Goal: Task Accomplishment & Management: Manage account settings

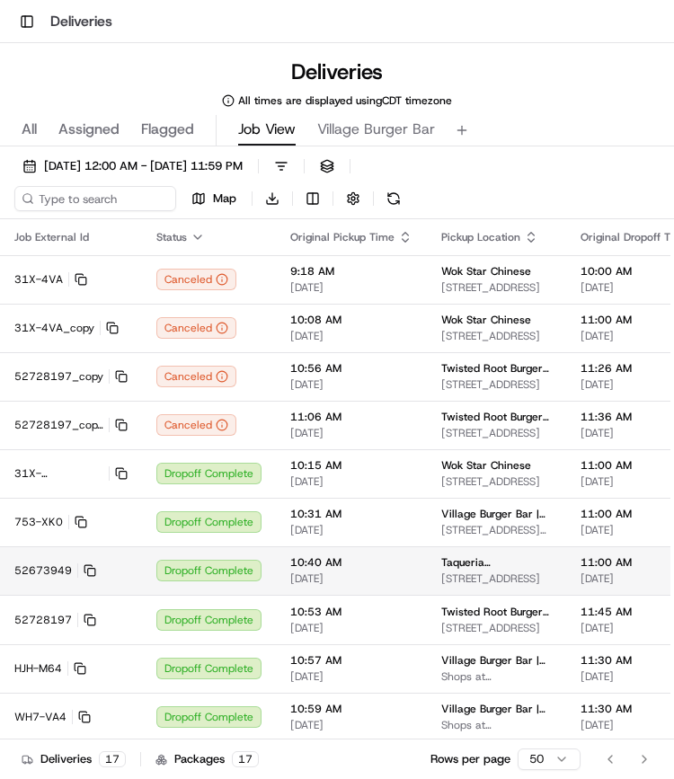
scroll to position [276, 0]
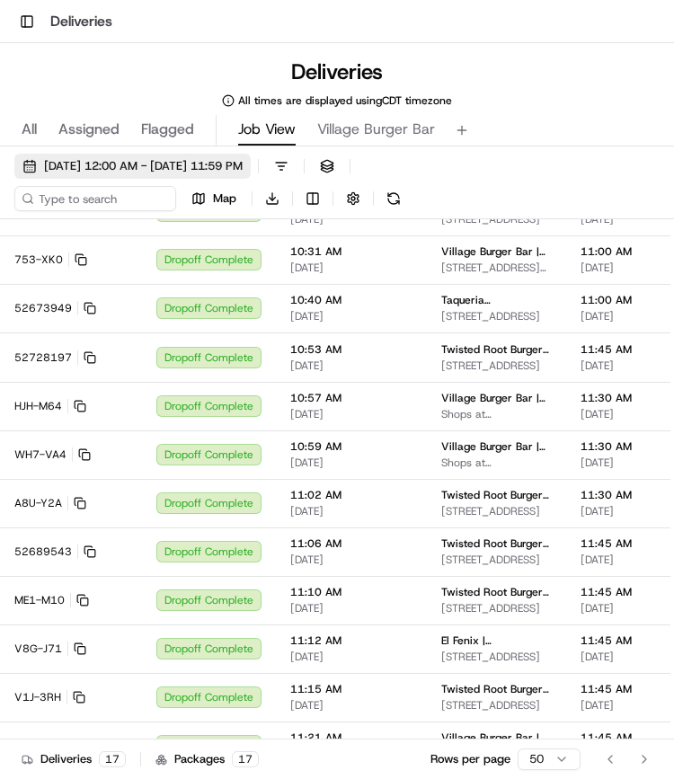
click at [137, 163] on span "[DATE] 12:00 AM - [DATE] 11:59 PM" at bounding box center [143, 166] width 199 height 16
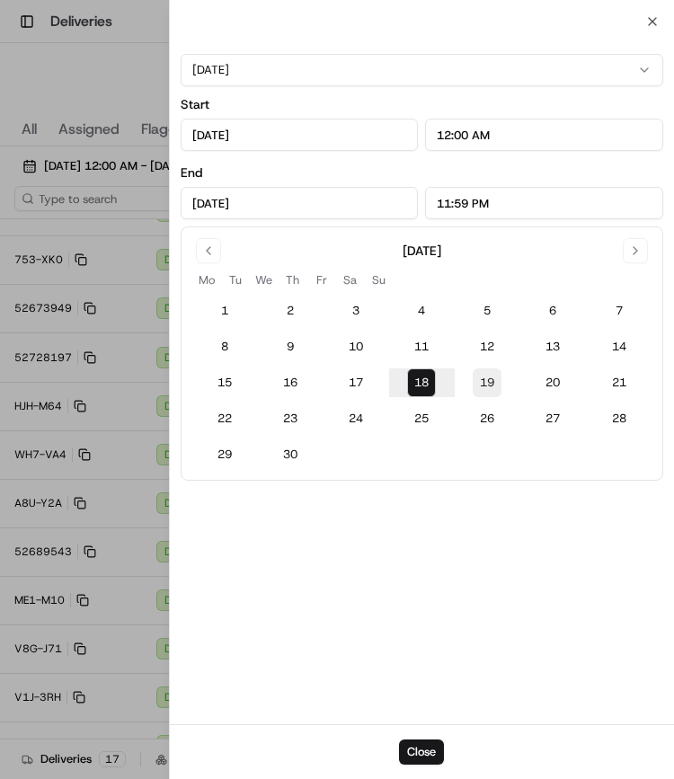
click at [480, 378] on button "19" at bounding box center [486, 382] width 29 height 29
type input "[DATE]"
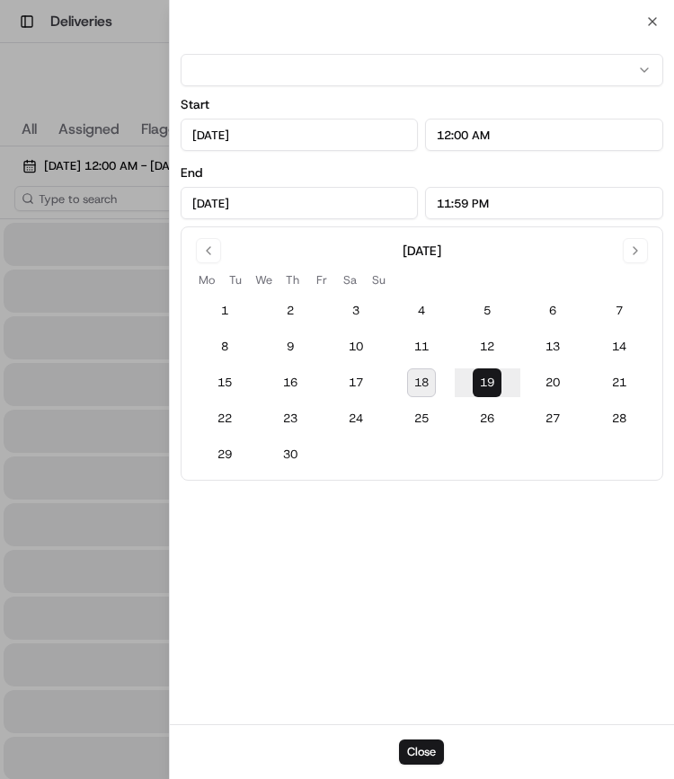
click at [480, 378] on button "19" at bounding box center [486, 382] width 29 height 29
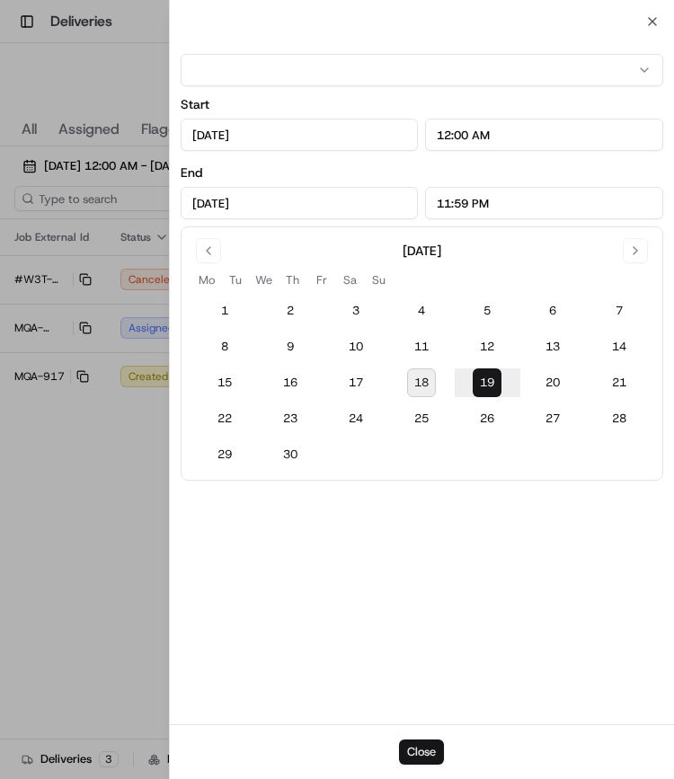
click at [417, 750] on button "Close" at bounding box center [421, 751] width 45 height 25
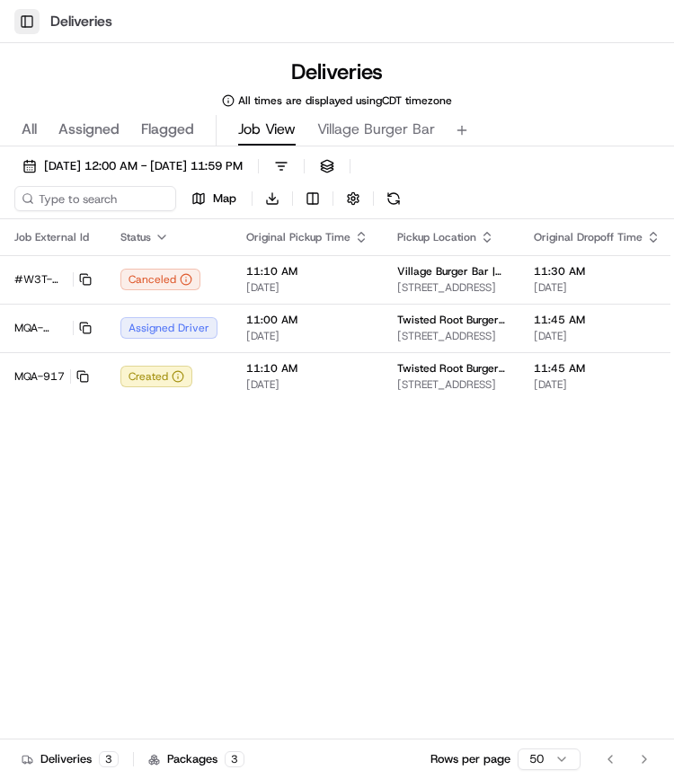
click at [27, 22] on button "Toggle Sidebar" at bounding box center [26, 21] width 25 height 25
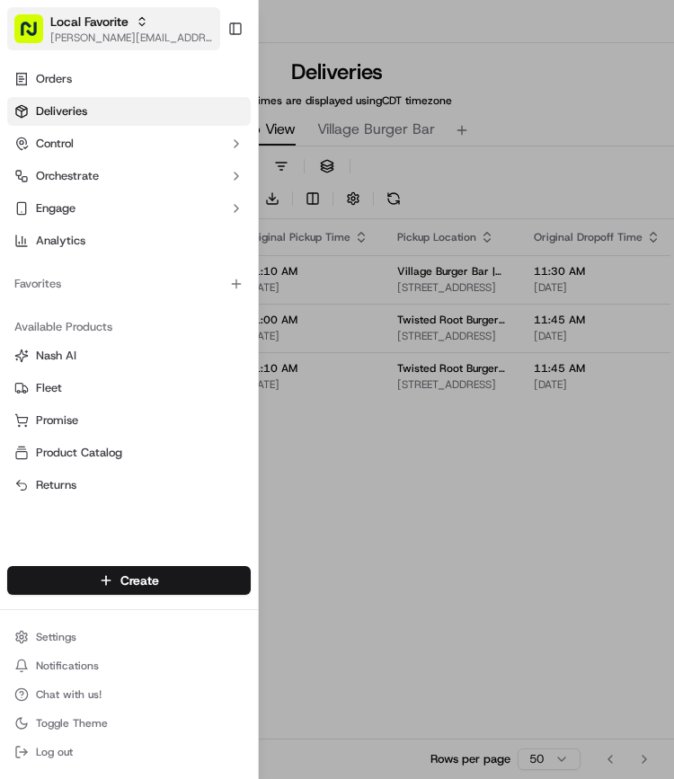
click at [136, 38] on span "[PERSON_NAME][EMAIL_ADDRESS][PERSON_NAME][DOMAIN_NAME]" at bounding box center [131, 38] width 163 height 14
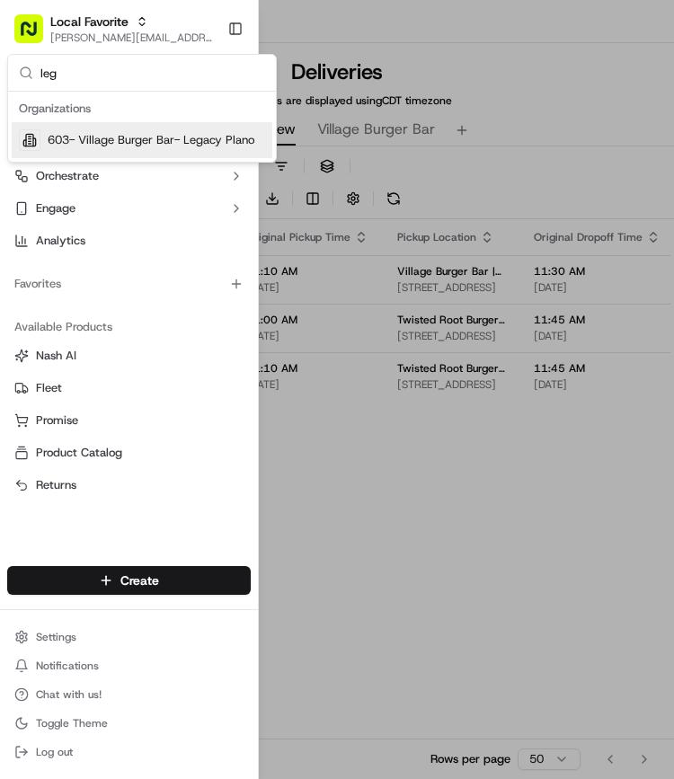
type input "leg"
click at [133, 134] on span "603- Village Burger Bar- Legacy Plano" at bounding box center [151, 140] width 207 height 16
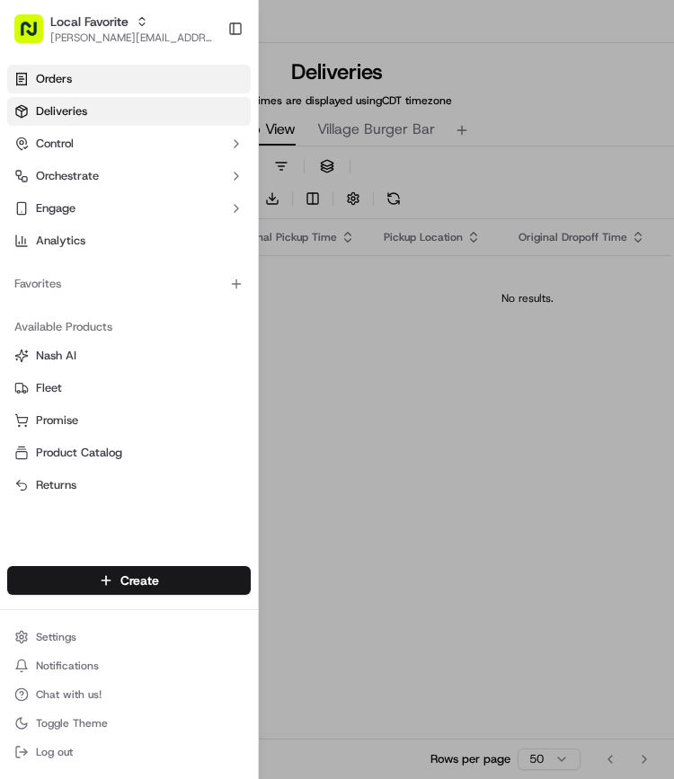
click at [63, 80] on span "Orders" at bounding box center [54, 79] width 36 height 16
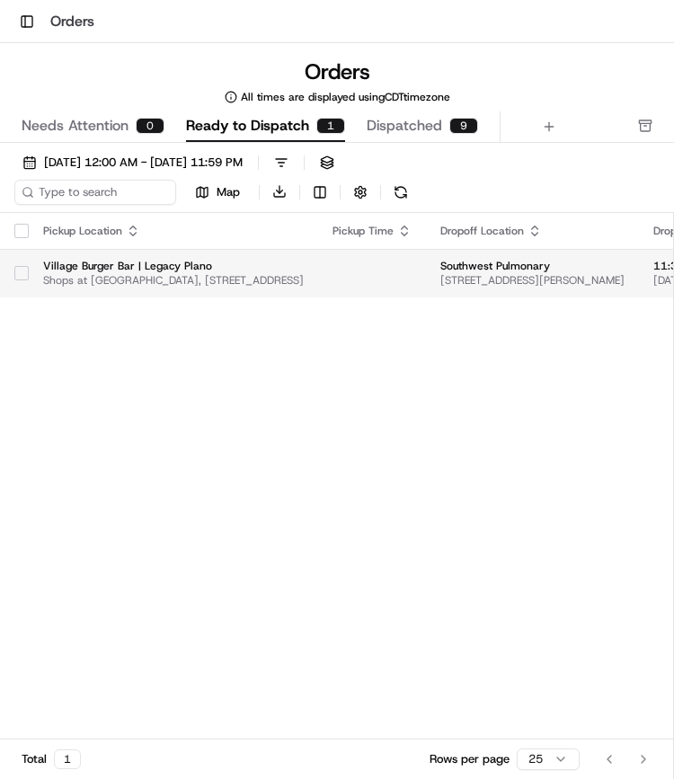
click at [29, 276] on td "Village Burger Bar | Legacy Plano Shops at Legacy, 5700 Legacy Dr A5, Plano, TX…" at bounding box center [173, 273] width 289 height 49
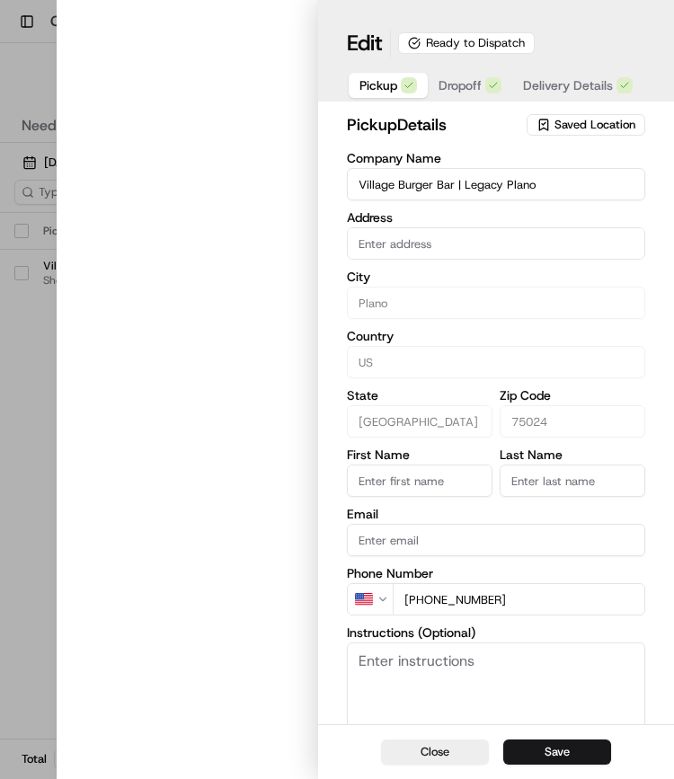
type input "5700 Legacy Dr A5, Plano, TX 75024"
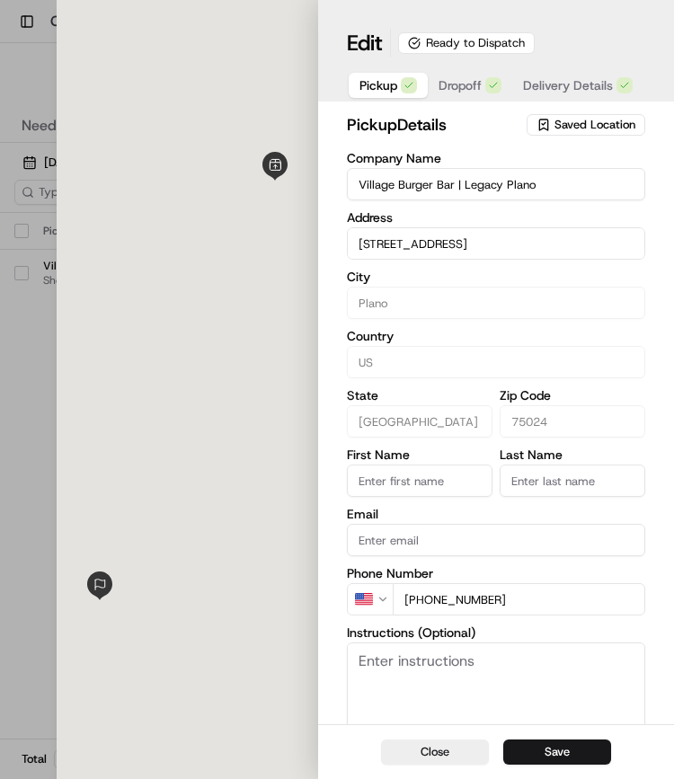
click at [16, 286] on div at bounding box center [337, 389] width 674 height 779
type input "+1"
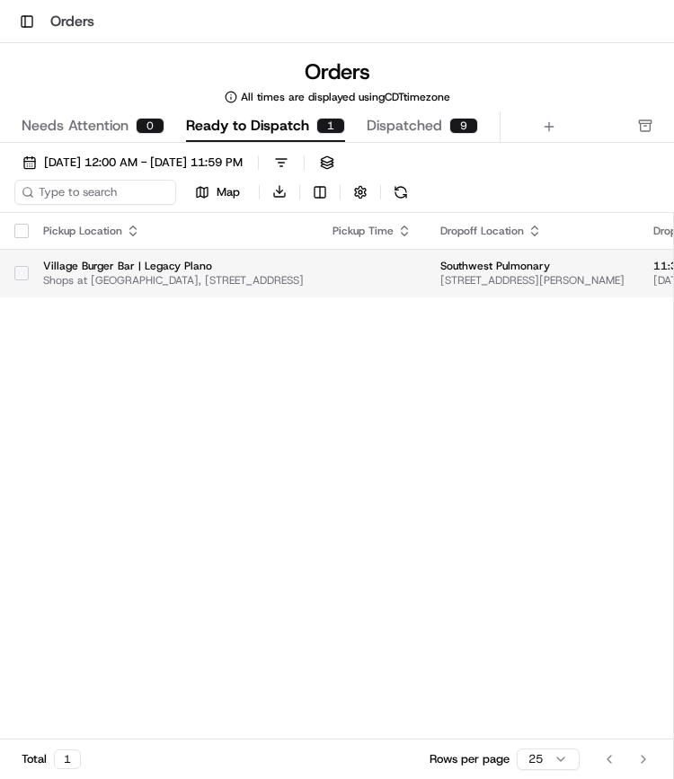
click at [17, 270] on button "button" at bounding box center [21, 273] width 14 height 14
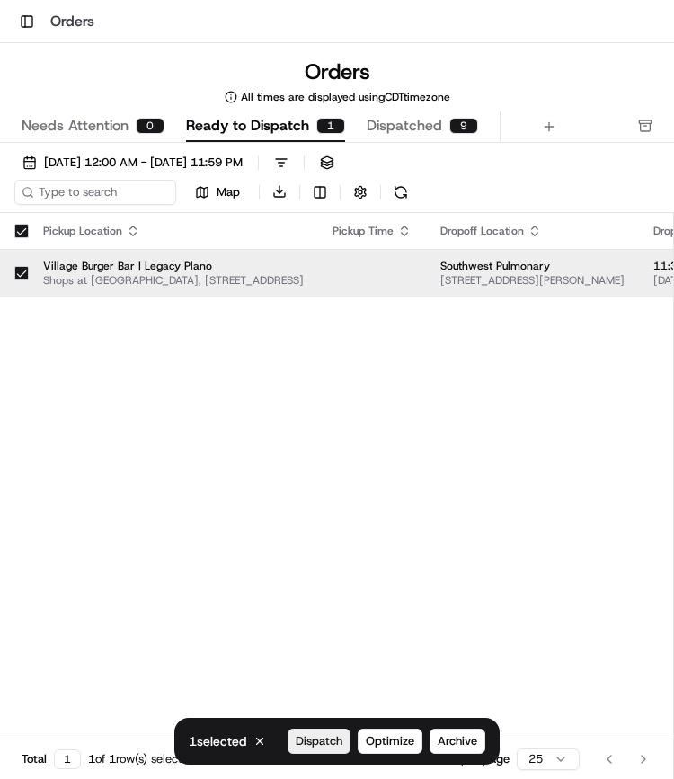
click at [322, 751] on button "Dispatch" at bounding box center [318, 740] width 63 height 25
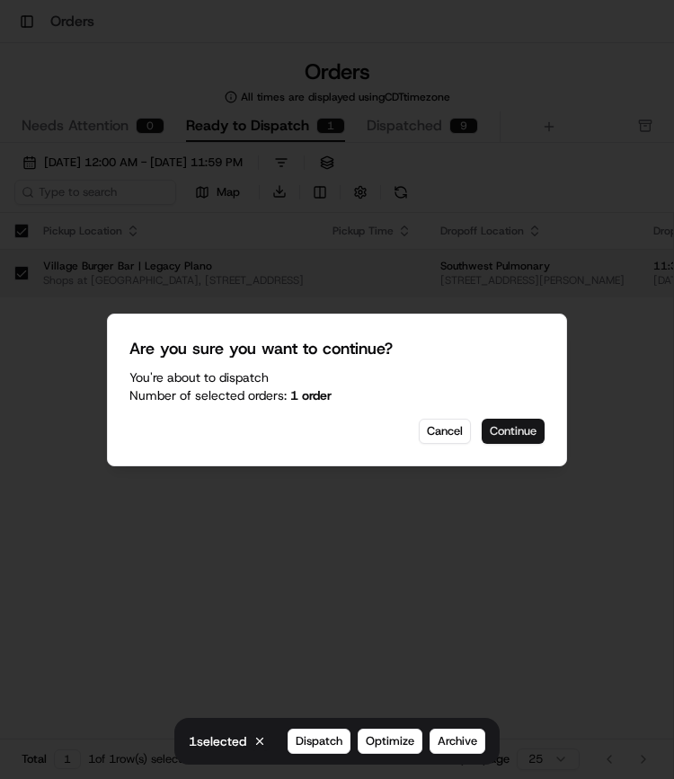
click at [509, 430] on button "Continue" at bounding box center [512, 431] width 63 height 25
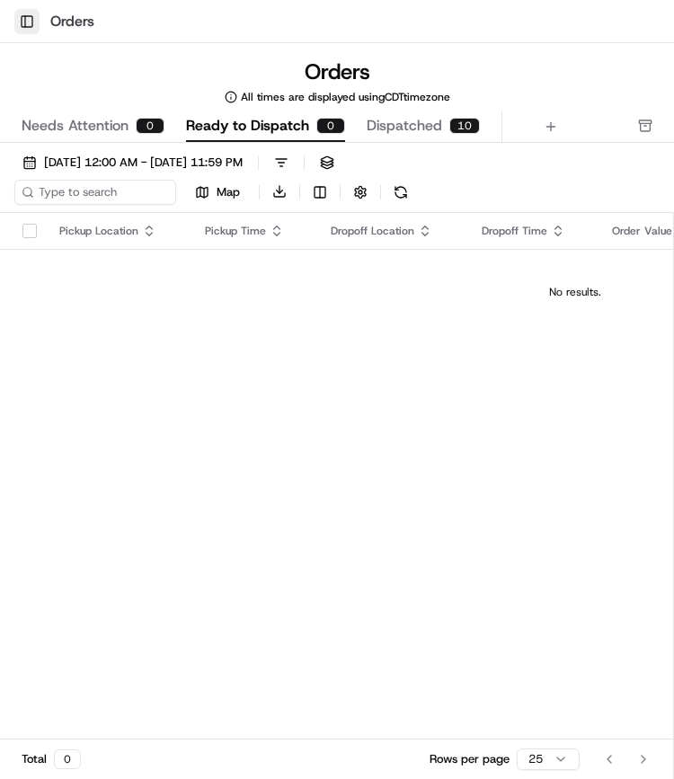
click at [26, 21] on button "Toggle Sidebar" at bounding box center [26, 21] width 25 height 25
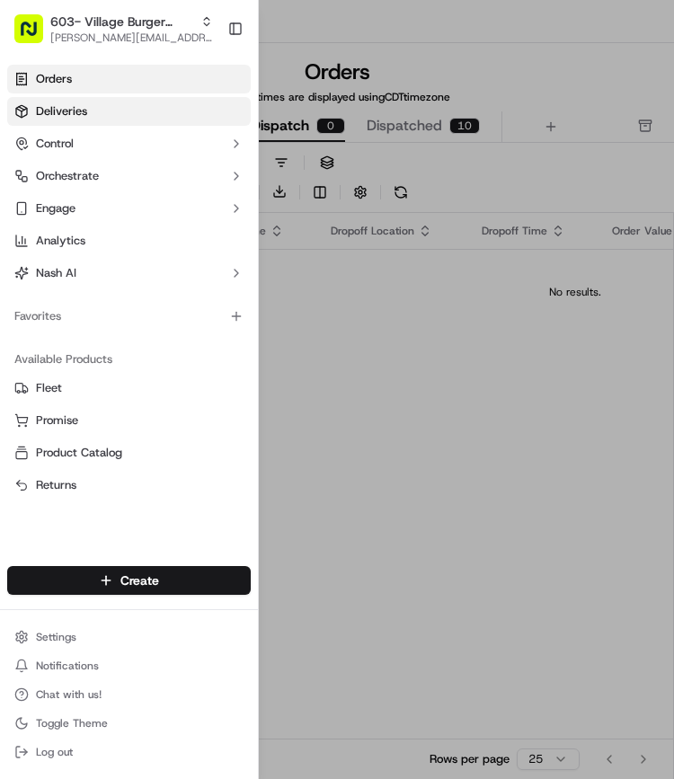
click at [84, 105] on span "Deliveries" at bounding box center [61, 111] width 51 height 16
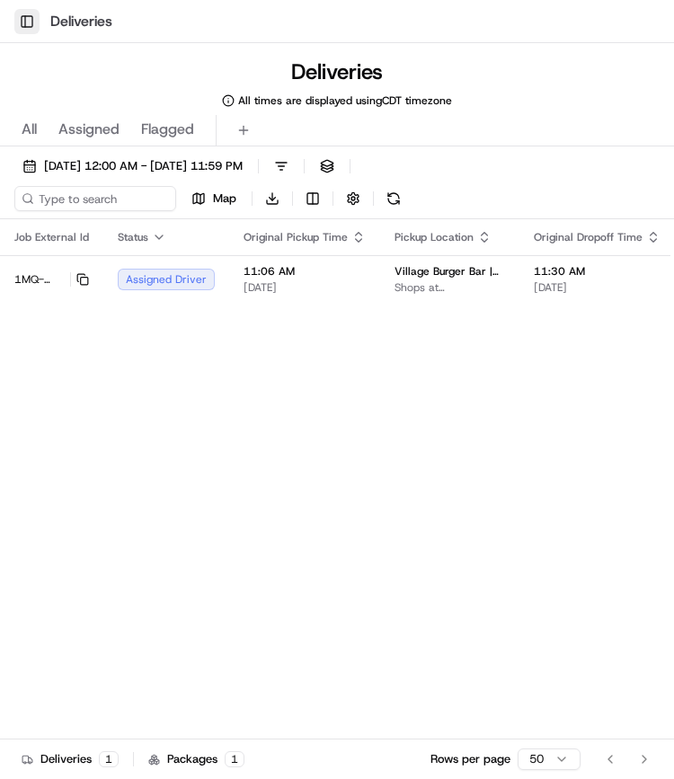
click at [25, 21] on button "Toggle Sidebar" at bounding box center [26, 21] width 25 height 25
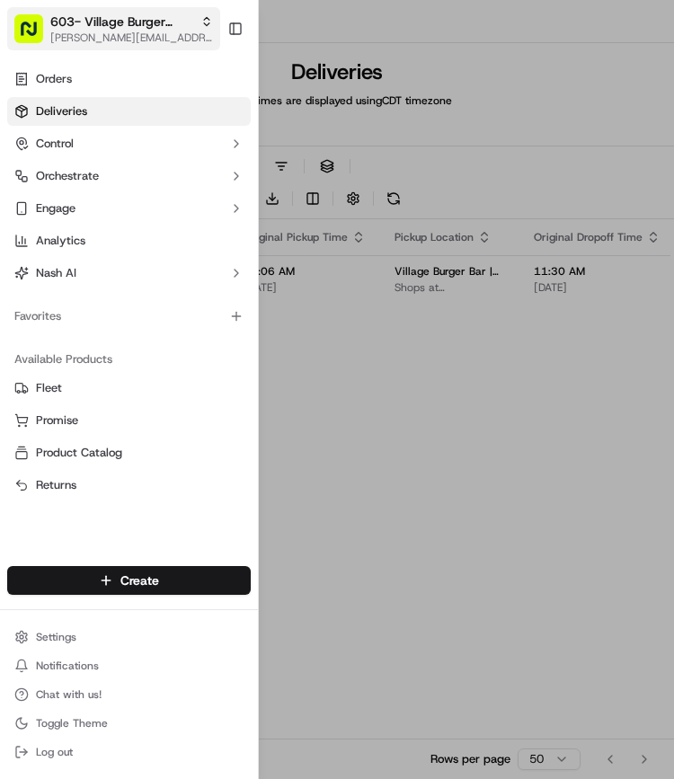
click at [91, 29] on span "603- Village Burger Bar- Legacy Plano" at bounding box center [121, 22] width 143 height 18
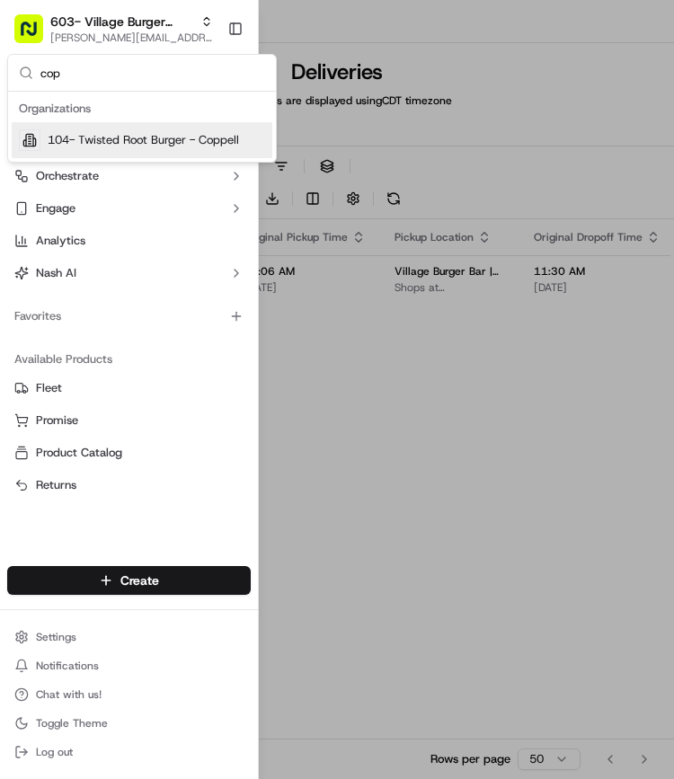
type input "cop"
click at [98, 143] on span "104- Twisted Root Burger - Coppell" at bounding box center [143, 140] width 191 height 16
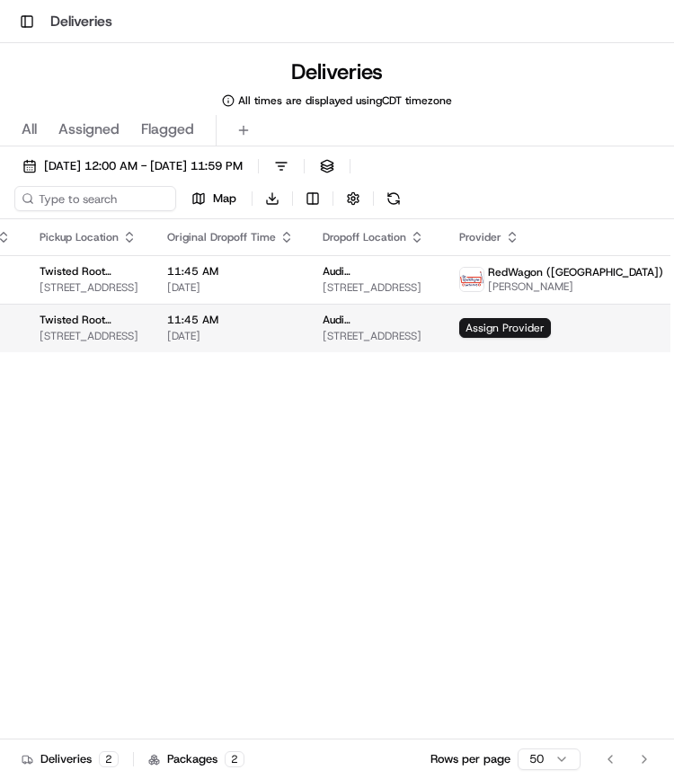
scroll to position [0, 419]
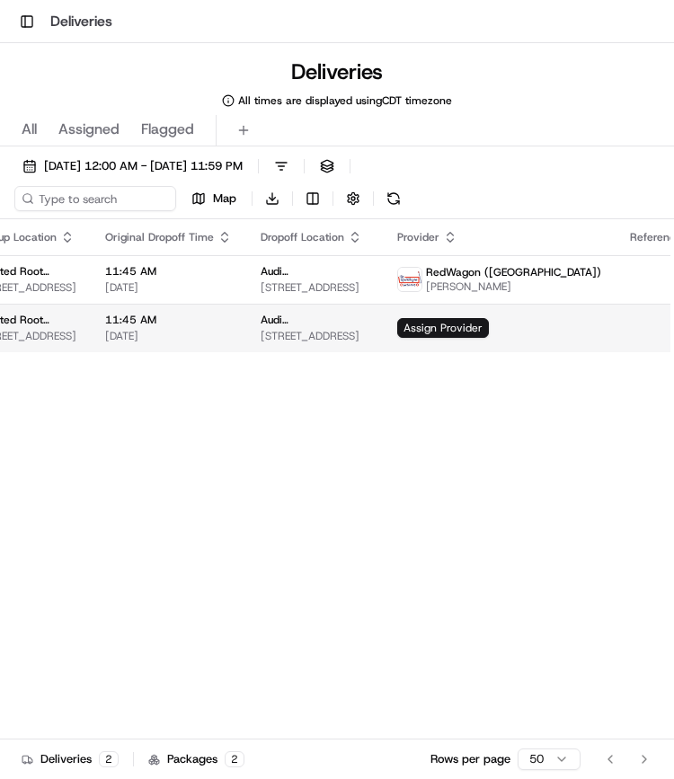
click at [397, 322] on span "Assign Provider" at bounding box center [443, 328] width 92 height 20
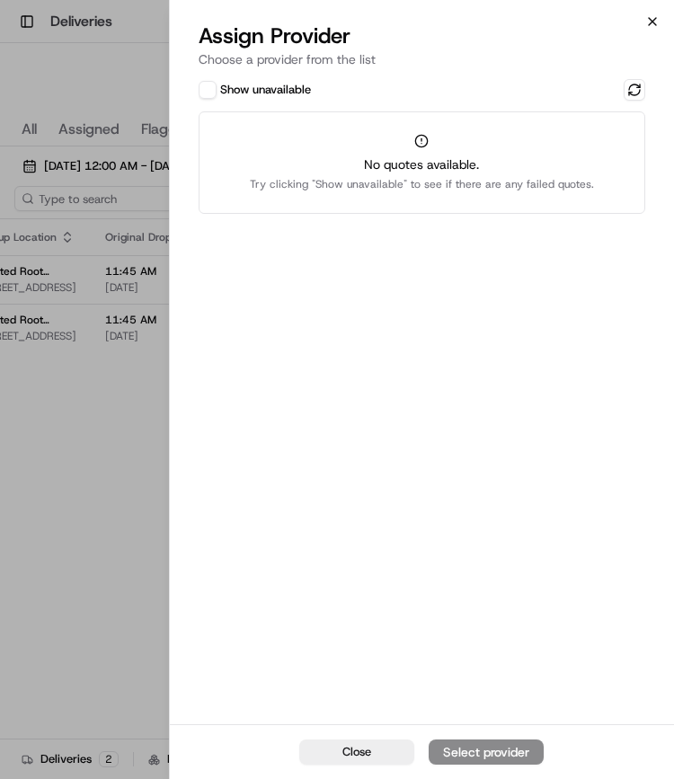
click at [657, 18] on icon "button" at bounding box center [652, 21] width 14 height 14
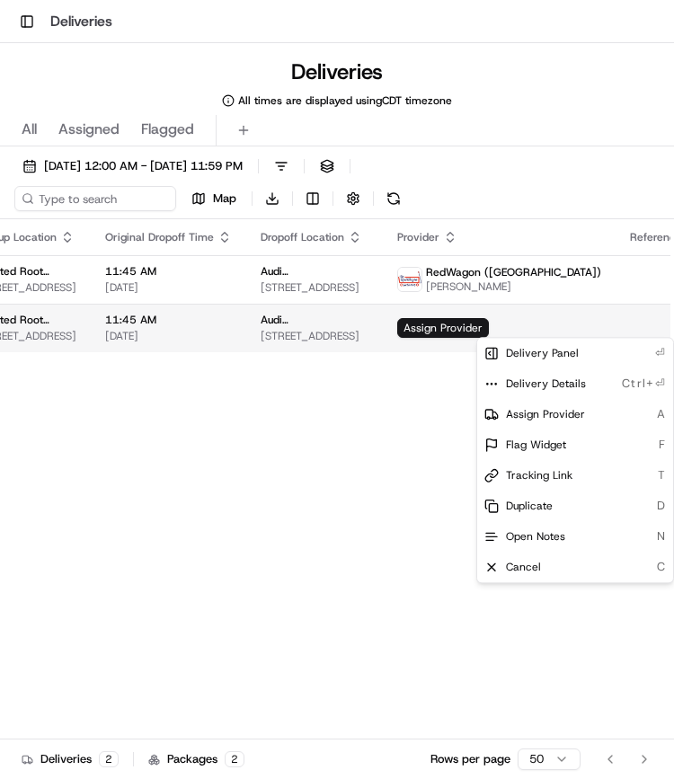
click at [625, 322] on html "Toggle Sidebar Deliveries Deliveries All times are displayed using CDT timezone…" at bounding box center [337, 389] width 674 height 779
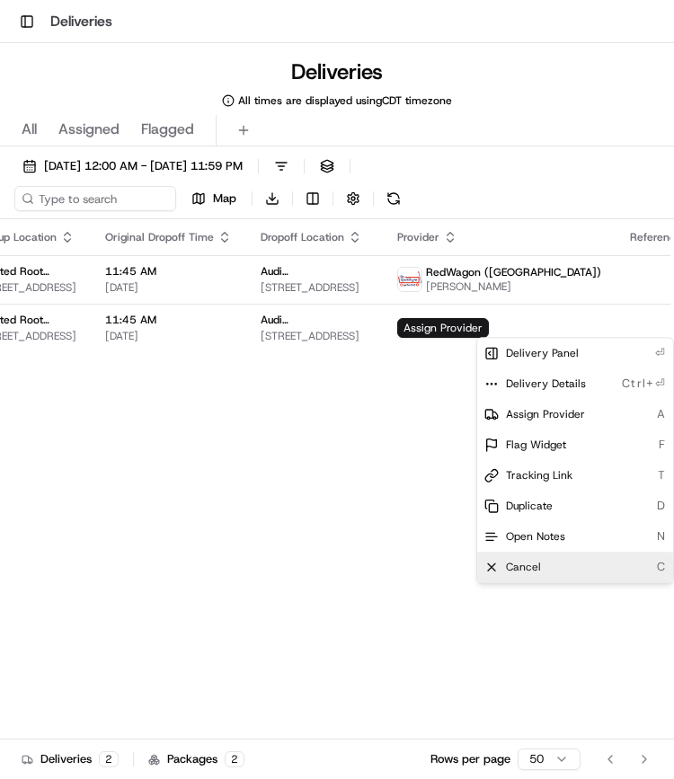
click at [543, 571] on div "Cancel C" at bounding box center [575, 567] width 196 height 31
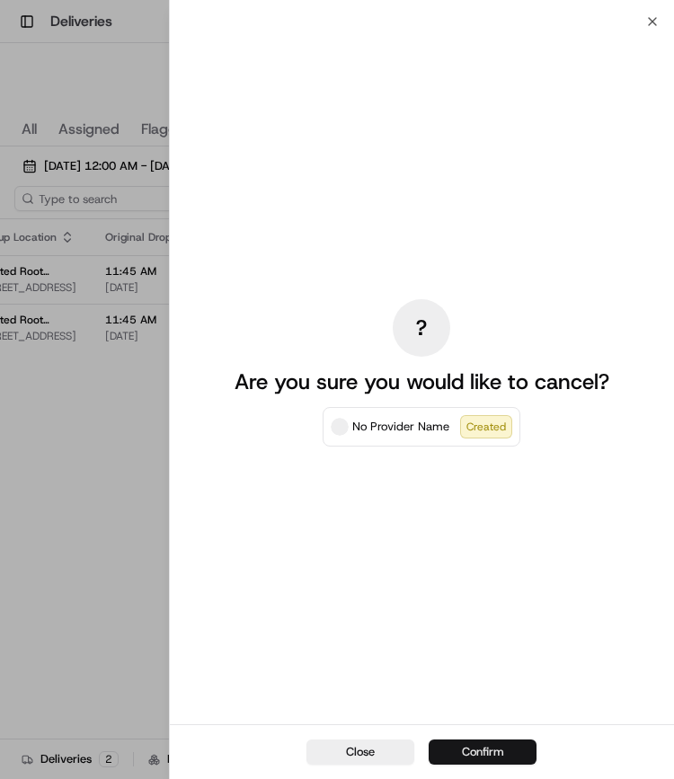
click at [459, 750] on button "Confirm" at bounding box center [482, 751] width 108 height 25
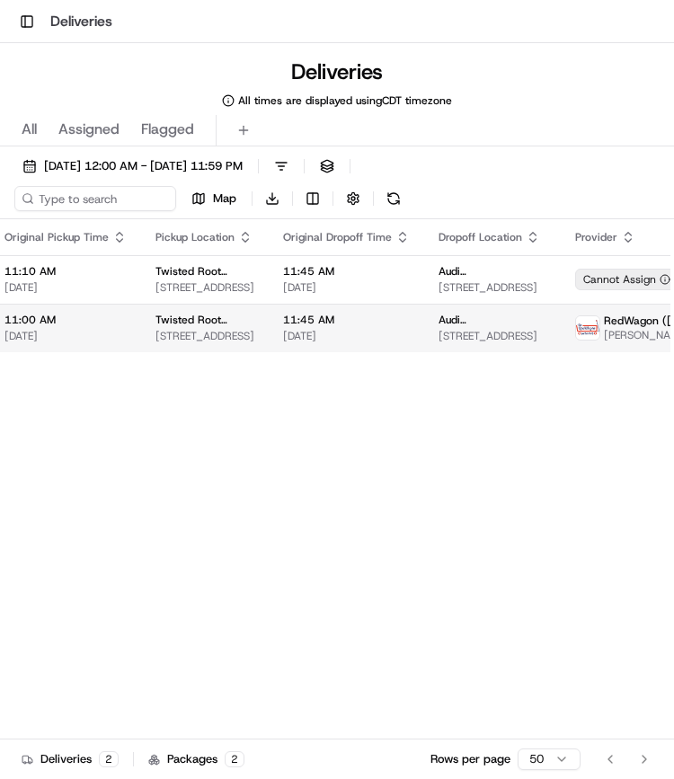
scroll to position [0, 253]
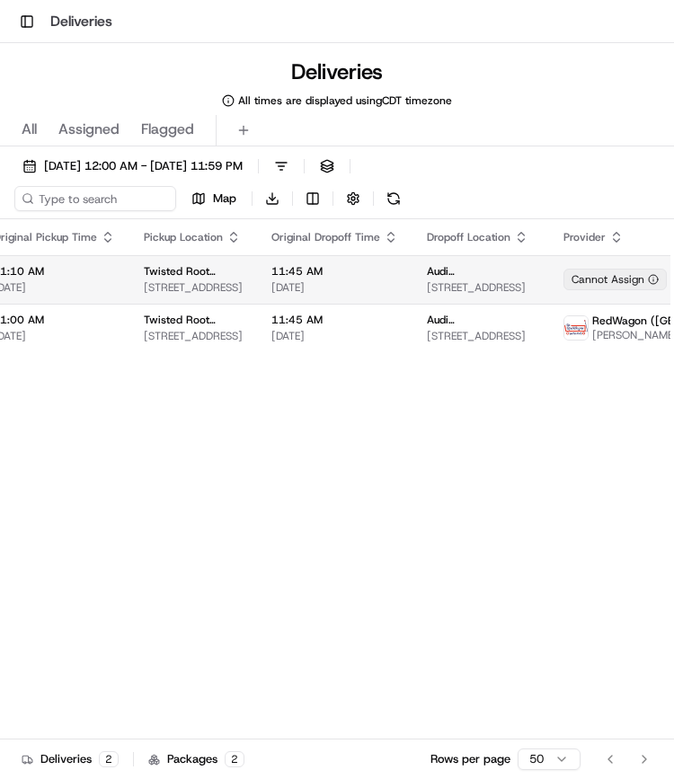
click at [325, 283] on span "09/19/2025" at bounding box center [334, 287] width 127 height 14
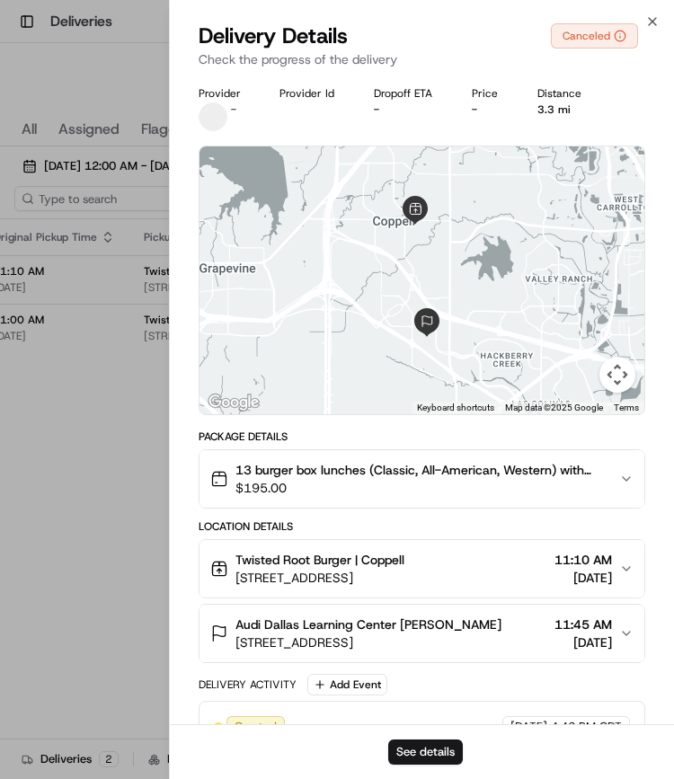
click at [621, 569] on icon "button" at bounding box center [626, 568] width 14 height 14
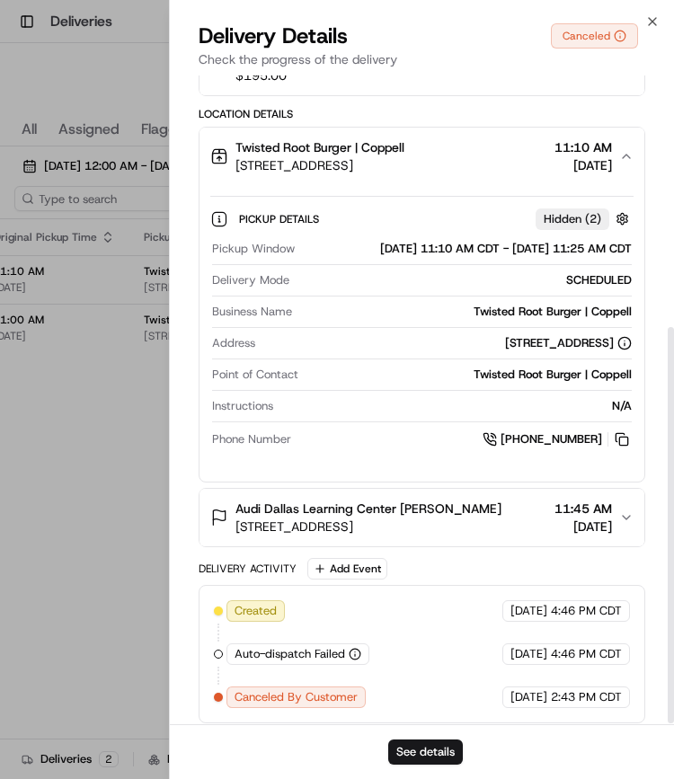
scroll to position [416, 0]
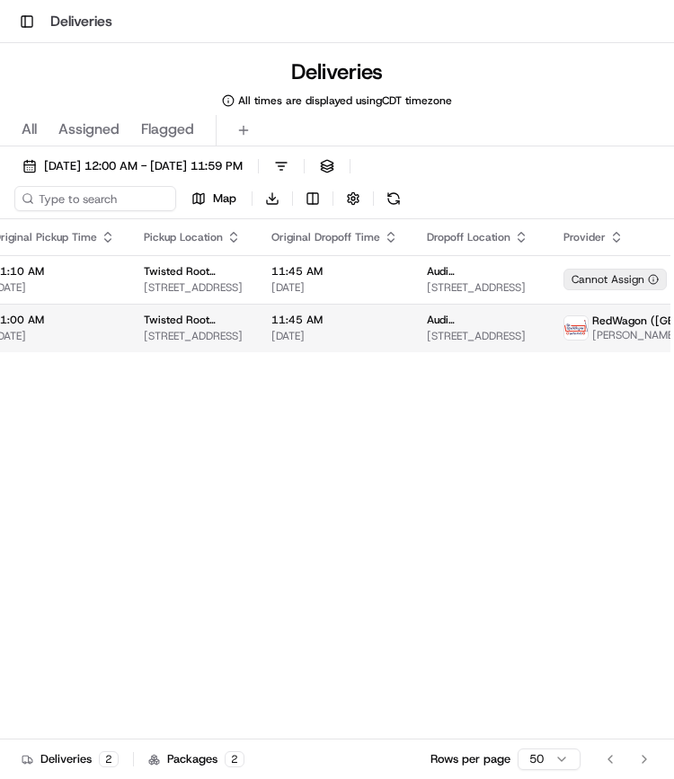
click at [200, 310] on td "Twisted Root Burger | Coppell 505 Houston St, Coppell, TX 75019, USA" at bounding box center [193, 328] width 128 height 49
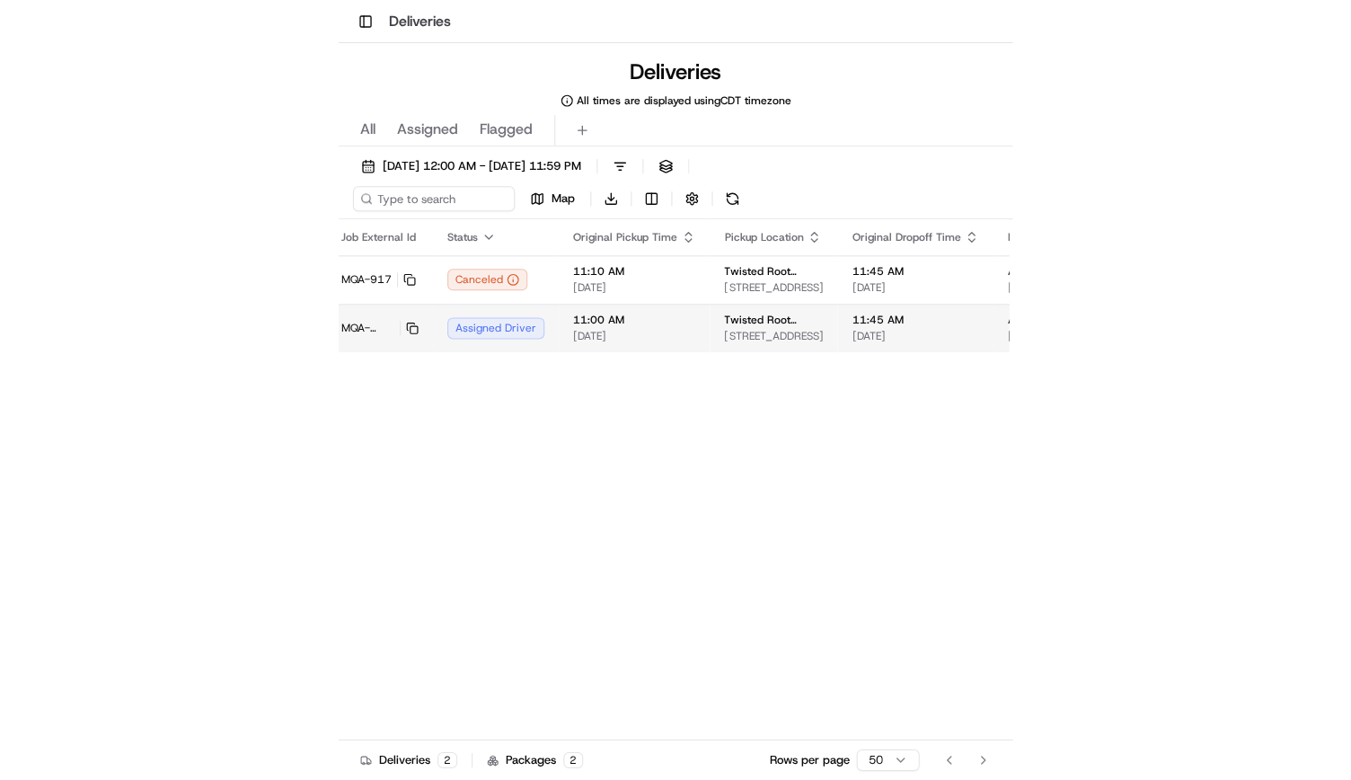
scroll to position [0, 0]
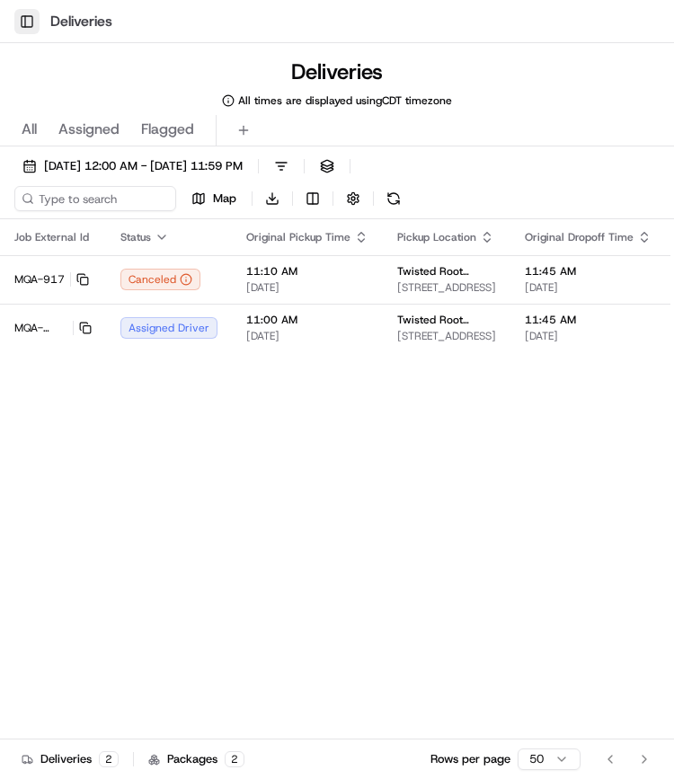
click at [29, 25] on button "Toggle Sidebar" at bounding box center [26, 21] width 25 height 25
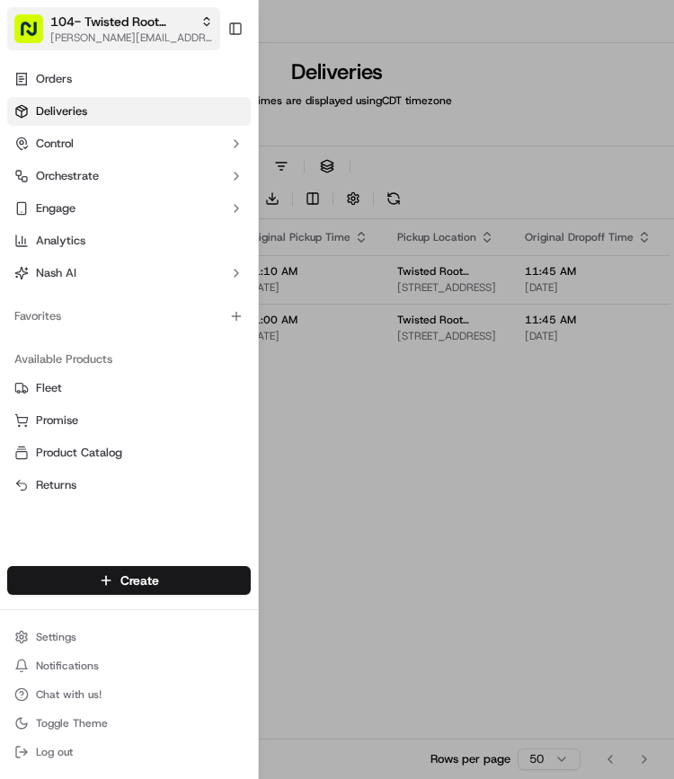
click at [110, 24] on span "104- Twisted Root Burger - Coppell" at bounding box center [121, 22] width 143 height 18
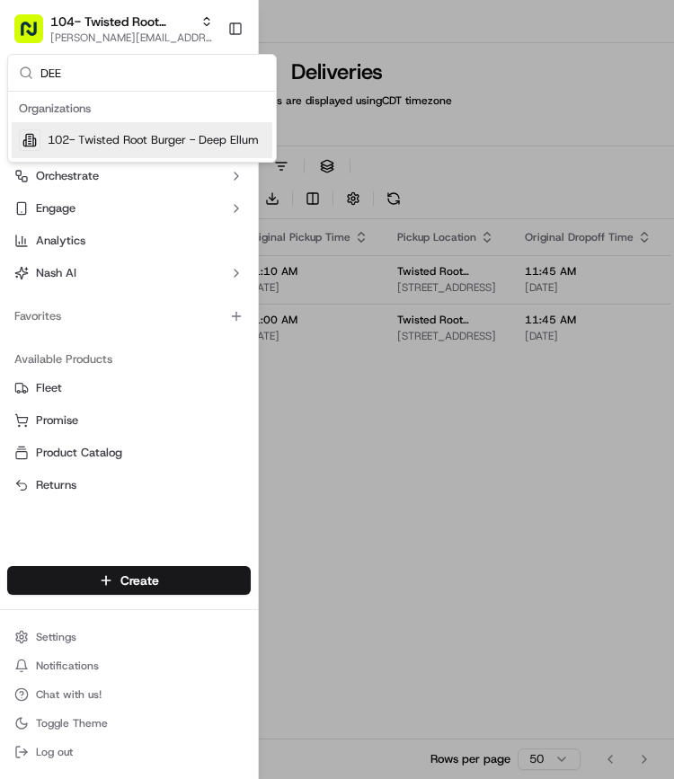
type input "DEE"
click at [160, 157] on div "102- Twisted Root Burger - Deep Ellum" at bounding box center [142, 140] width 260 height 36
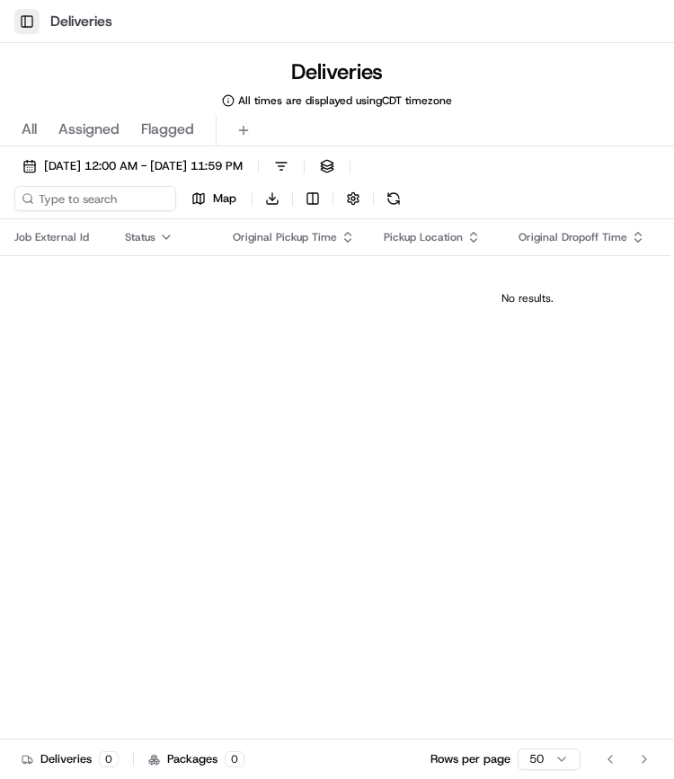
click at [34, 30] on button "Toggle Sidebar" at bounding box center [26, 21] width 25 height 25
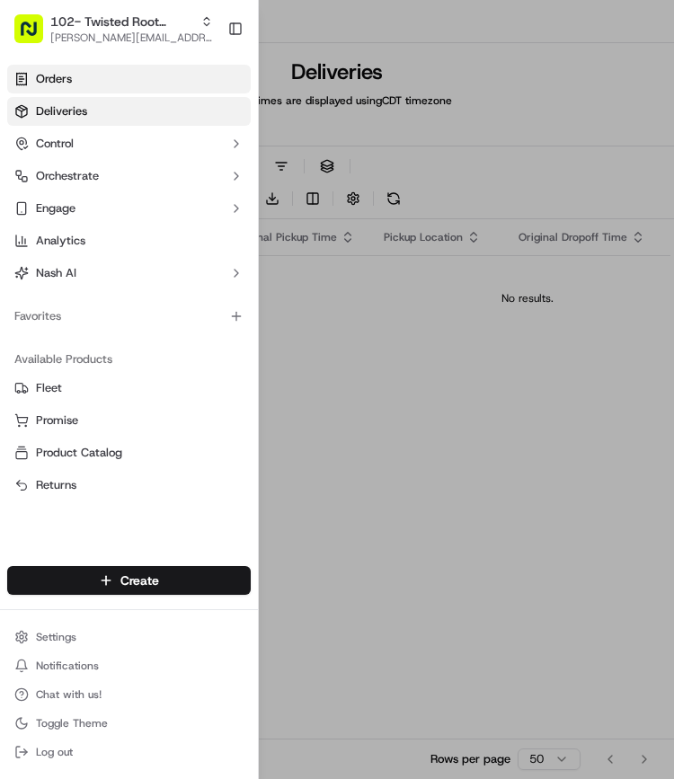
click at [63, 76] on span "Orders" at bounding box center [54, 79] width 36 height 16
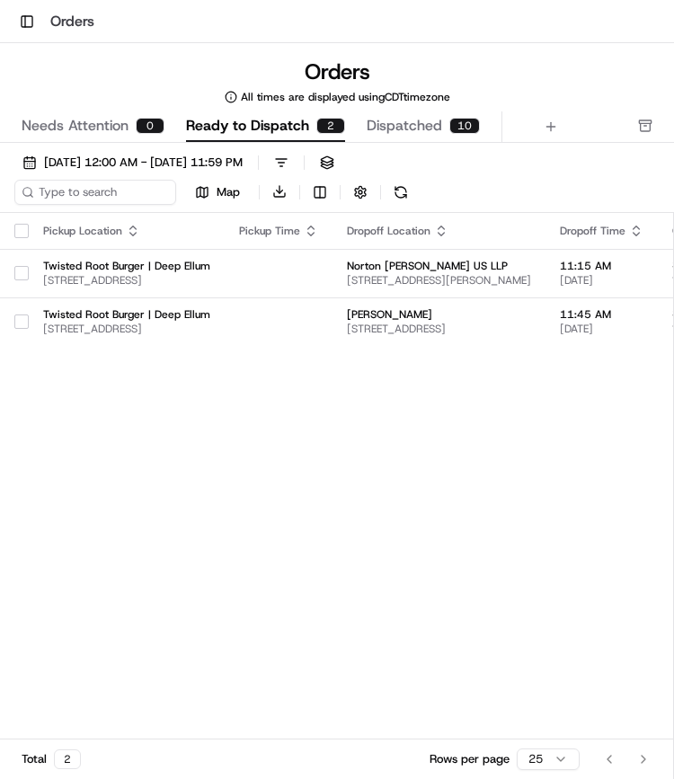
click at [26, 229] on button "button" at bounding box center [21, 231] width 14 height 14
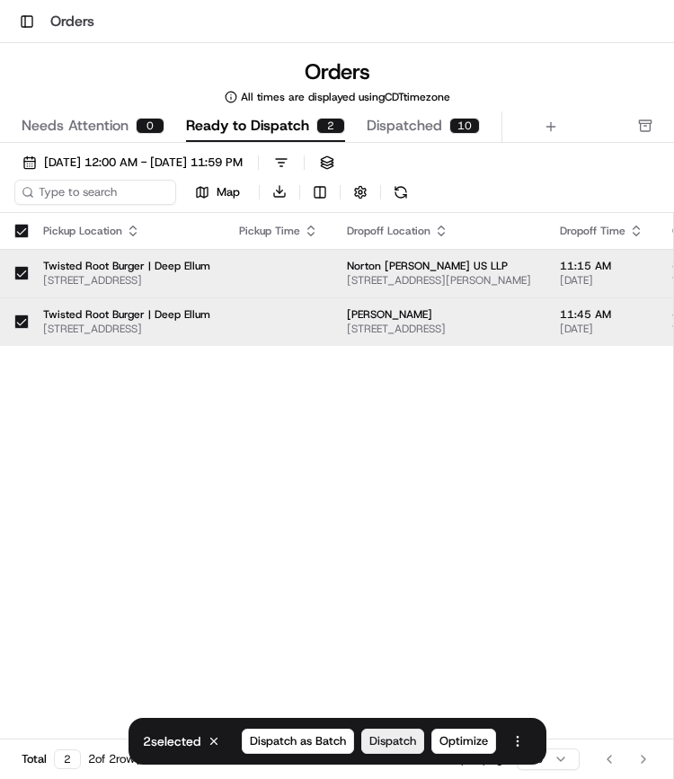
click at [394, 752] on button "Dispatch" at bounding box center [392, 740] width 63 height 25
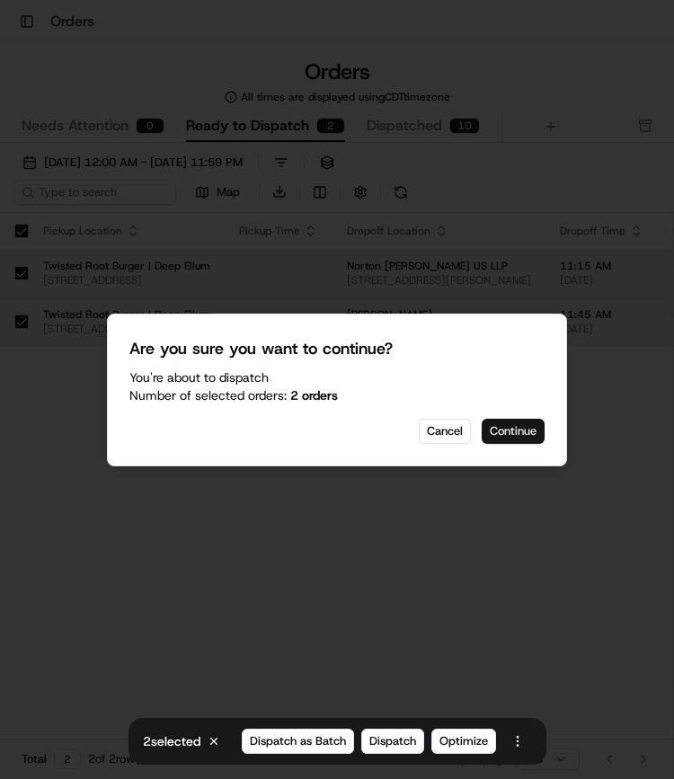
click at [518, 425] on button "Continue" at bounding box center [512, 431] width 63 height 25
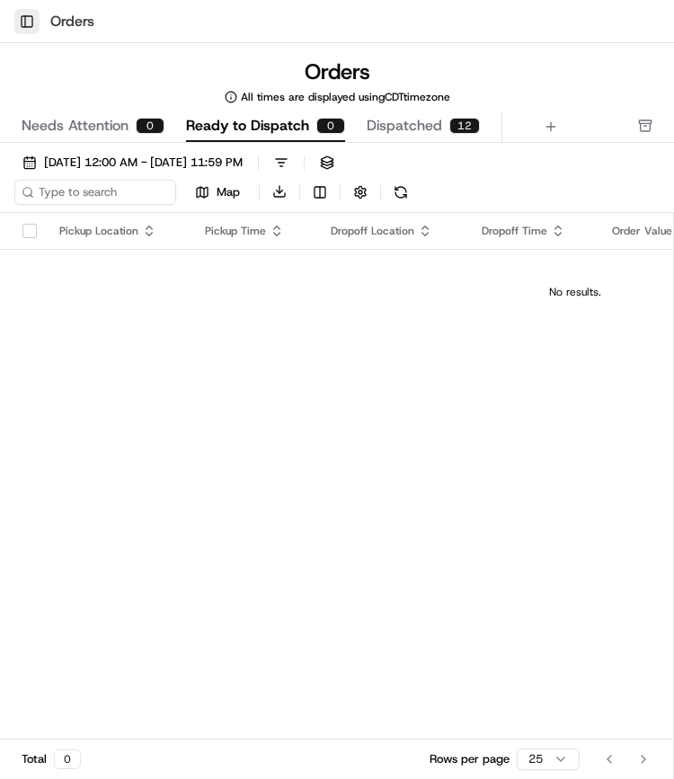
click at [27, 21] on button "Toggle Sidebar" at bounding box center [26, 21] width 25 height 25
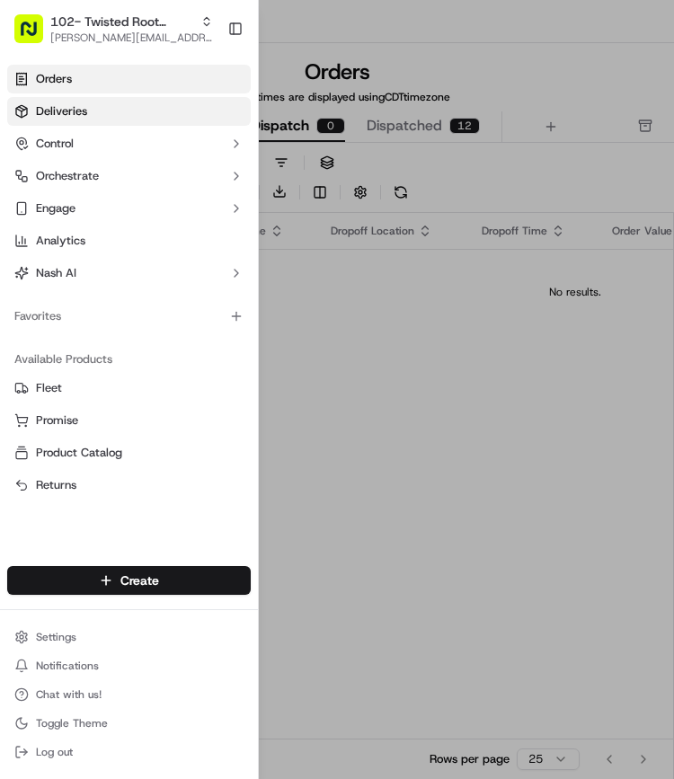
click at [81, 114] on span "Deliveries" at bounding box center [61, 111] width 51 height 16
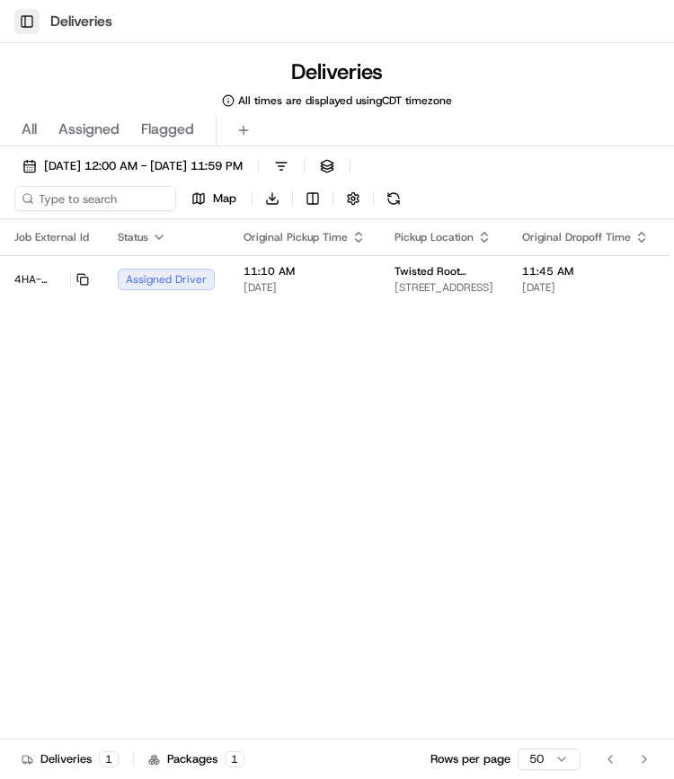
click at [22, 18] on button "Toggle Sidebar" at bounding box center [26, 21] width 25 height 25
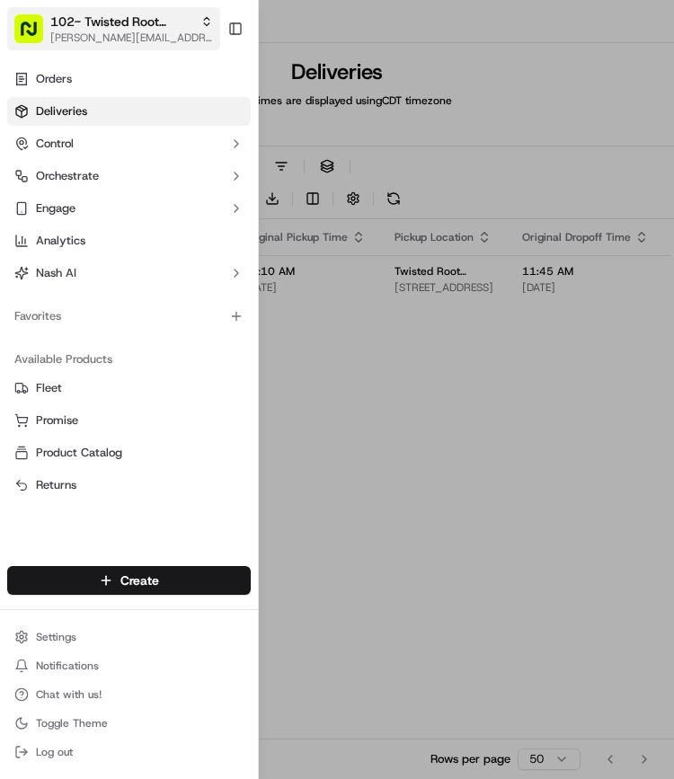
click at [70, 35] on span "[PERSON_NAME][EMAIL_ADDRESS][PERSON_NAME][DOMAIN_NAME]" at bounding box center [131, 38] width 163 height 14
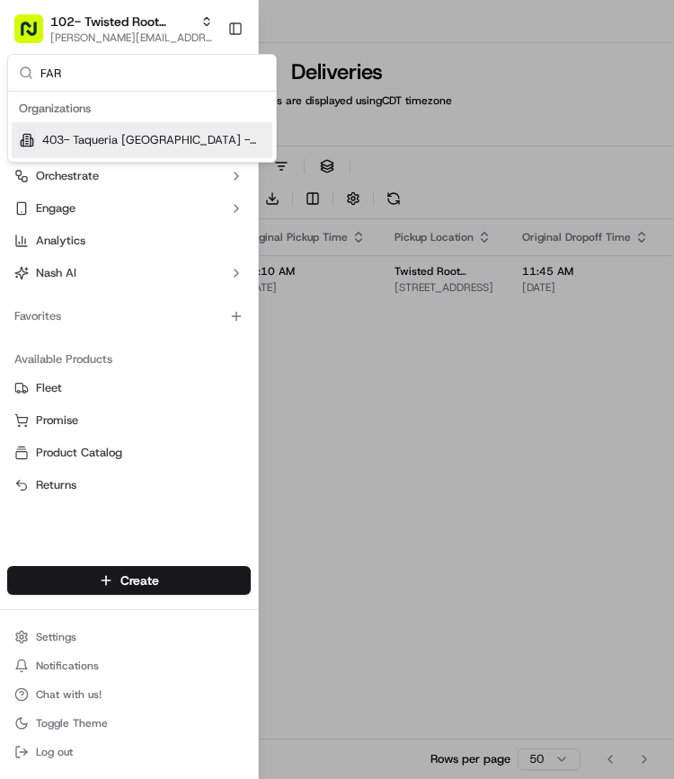
type input "FAR"
click at [137, 144] on span "403- Taqueria La Ventana - Dallas Farmers Market" at bounding box center [153, 140] width 223 height 16
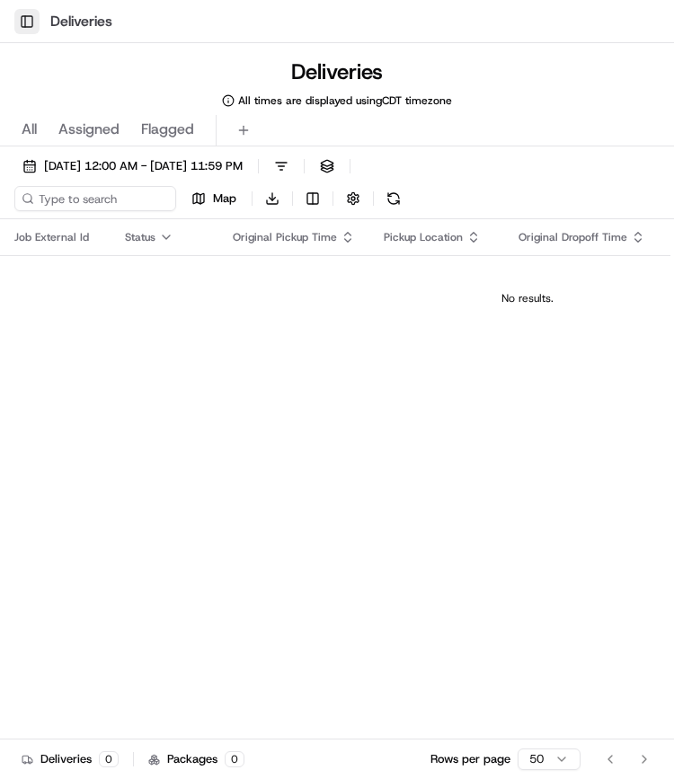
click at [31, 19] on button "Toggle Sidebar" at bounding box center [26, 21] width 25 height 25
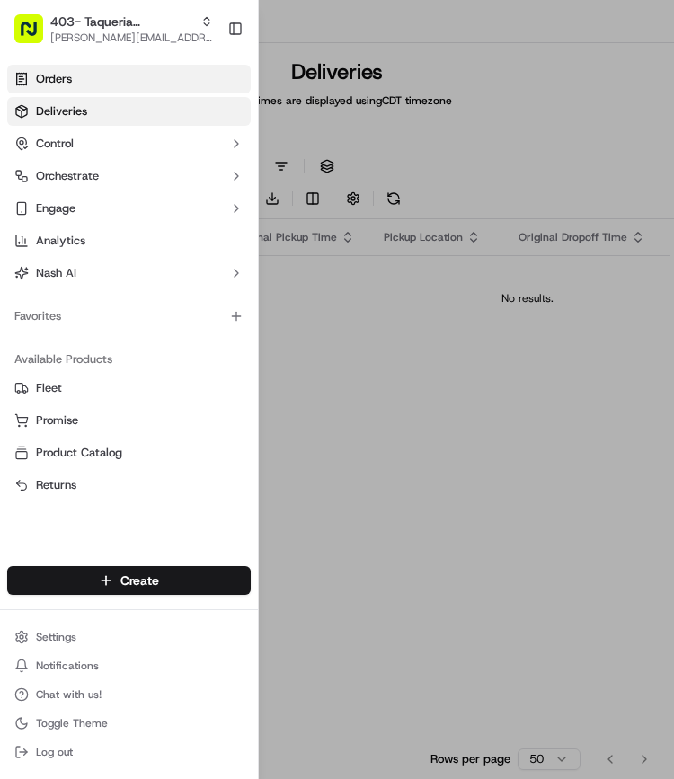
click at [62, 78] on span "Orders" at bounding box center [54, 79] width 36 height 16
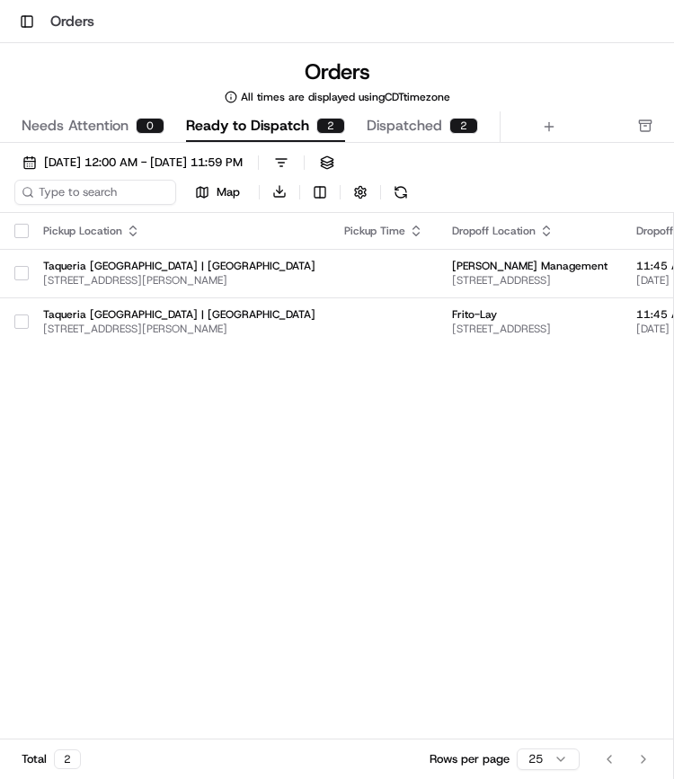
click at [20, 229] on button "button" at bounding box center [21, 231] width 14 height 14
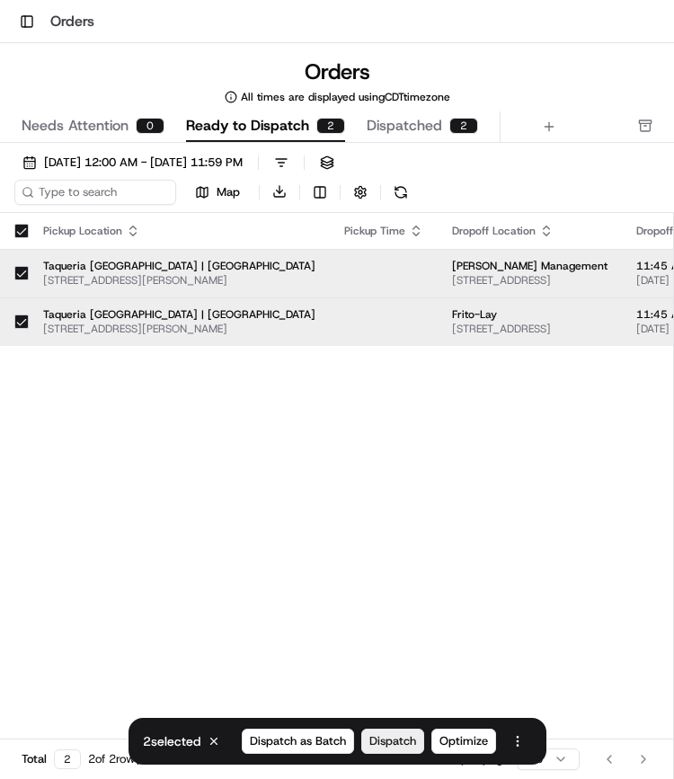
click at [384, 739] on span "Dispatch" at bounding box center [392, 741] width 47 height 16
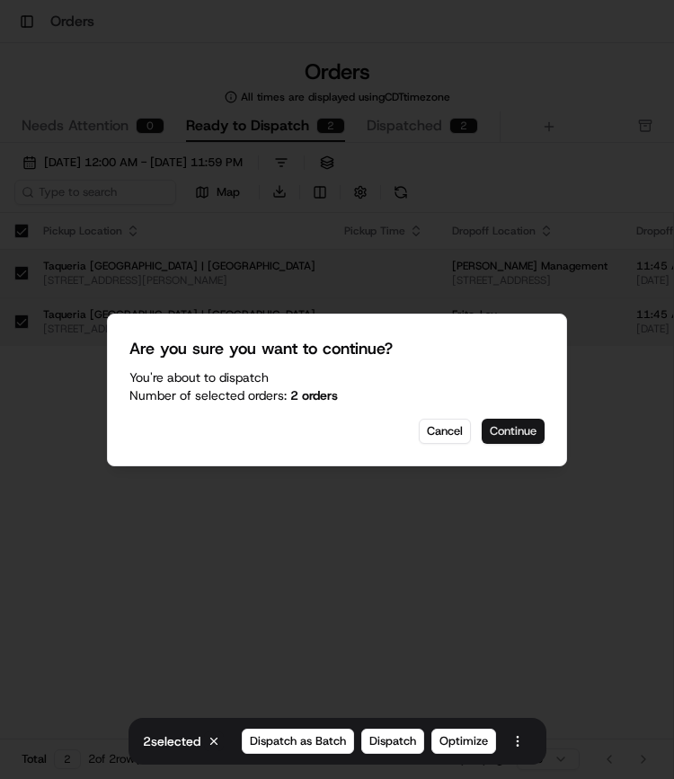
click at [512, 437] on button "Continue" at bounding box center [512, 431] width 63 height 25
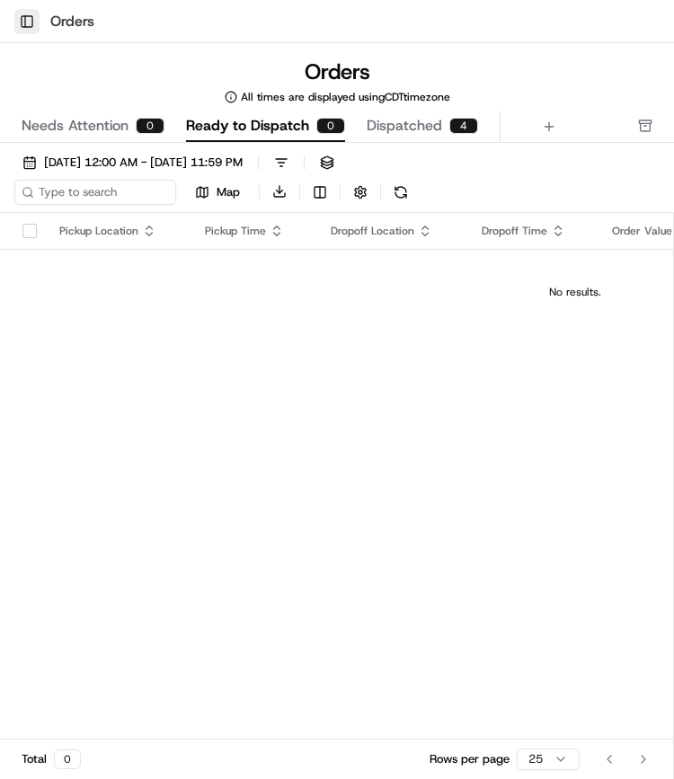
click at [27, 23] on button "Toggle Sidebar" at bounding box center [26, 21] width 25 height 25
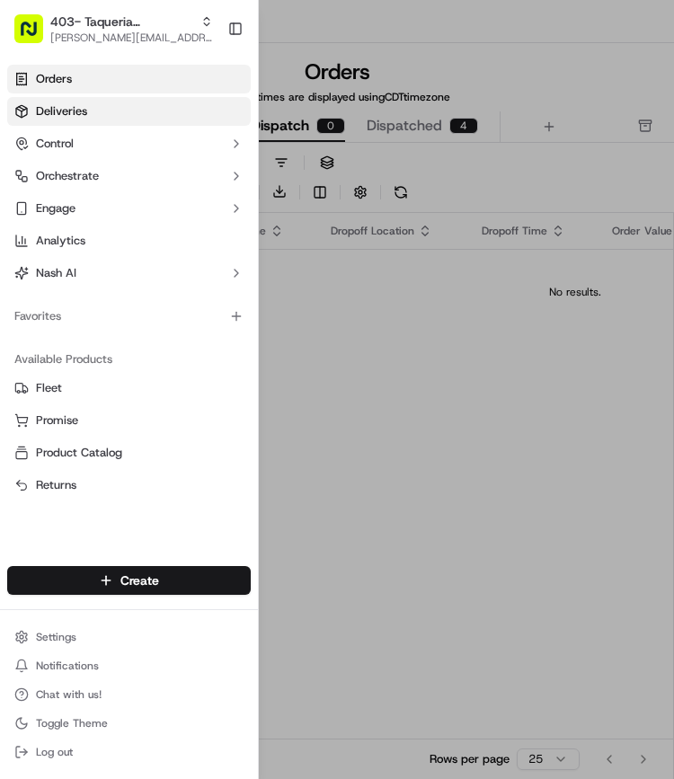
click at [74, 114] on span "Deliveries" at bounding box center [61, 111] width 51 height 16
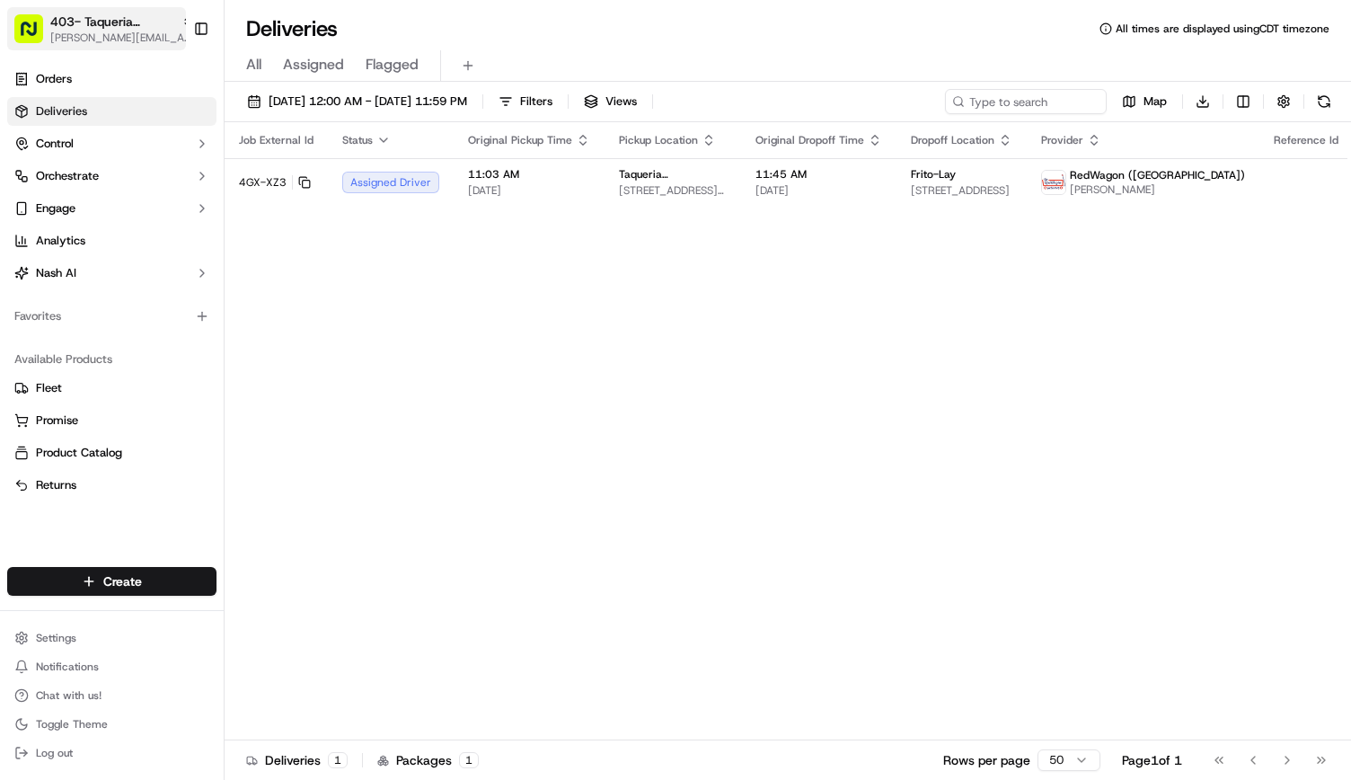
click at [114, 22] on span "403- Taqueria La Ventana - Dallas Farmers Market" at bounding box center [112, 22] width 124 height 18
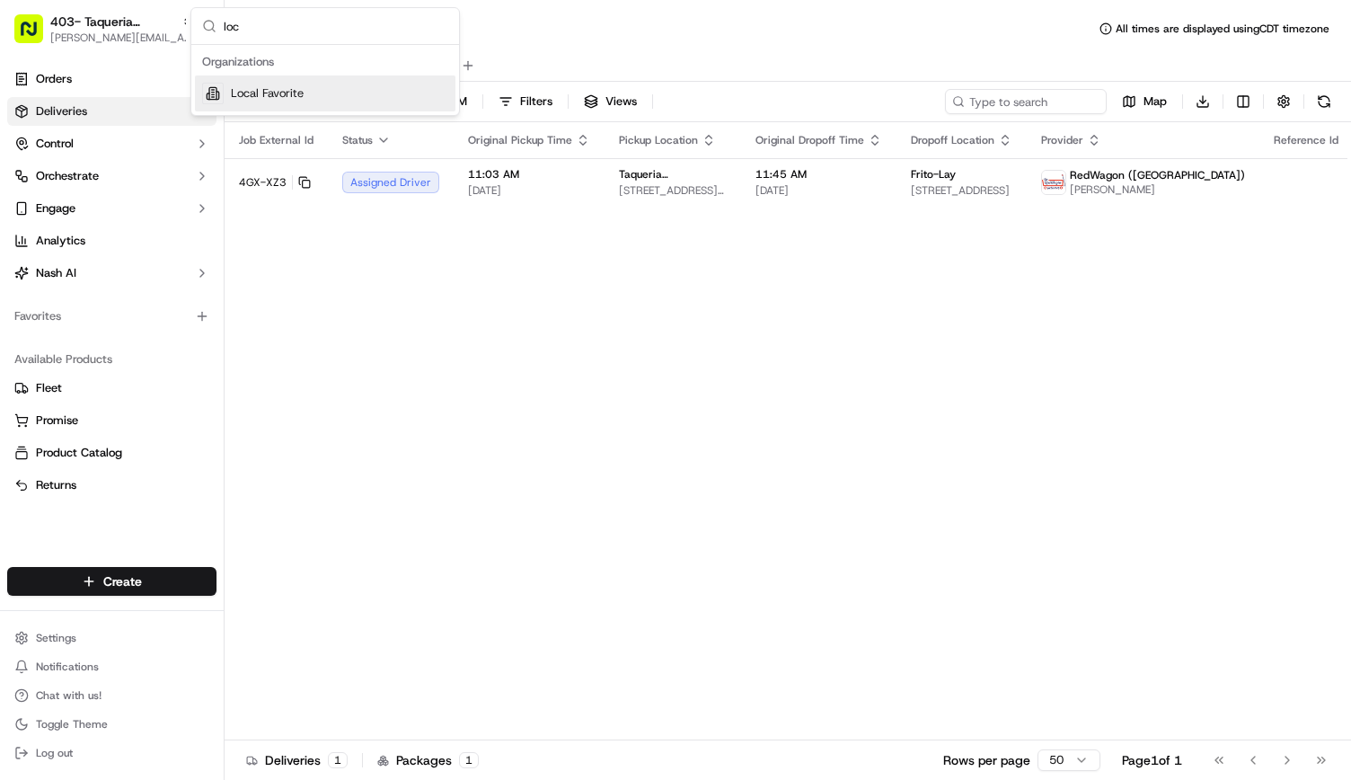
type input "loc"
click at [233, 88] on span "Local Favorite" at bounding box center [267, 93] width 73 height 16
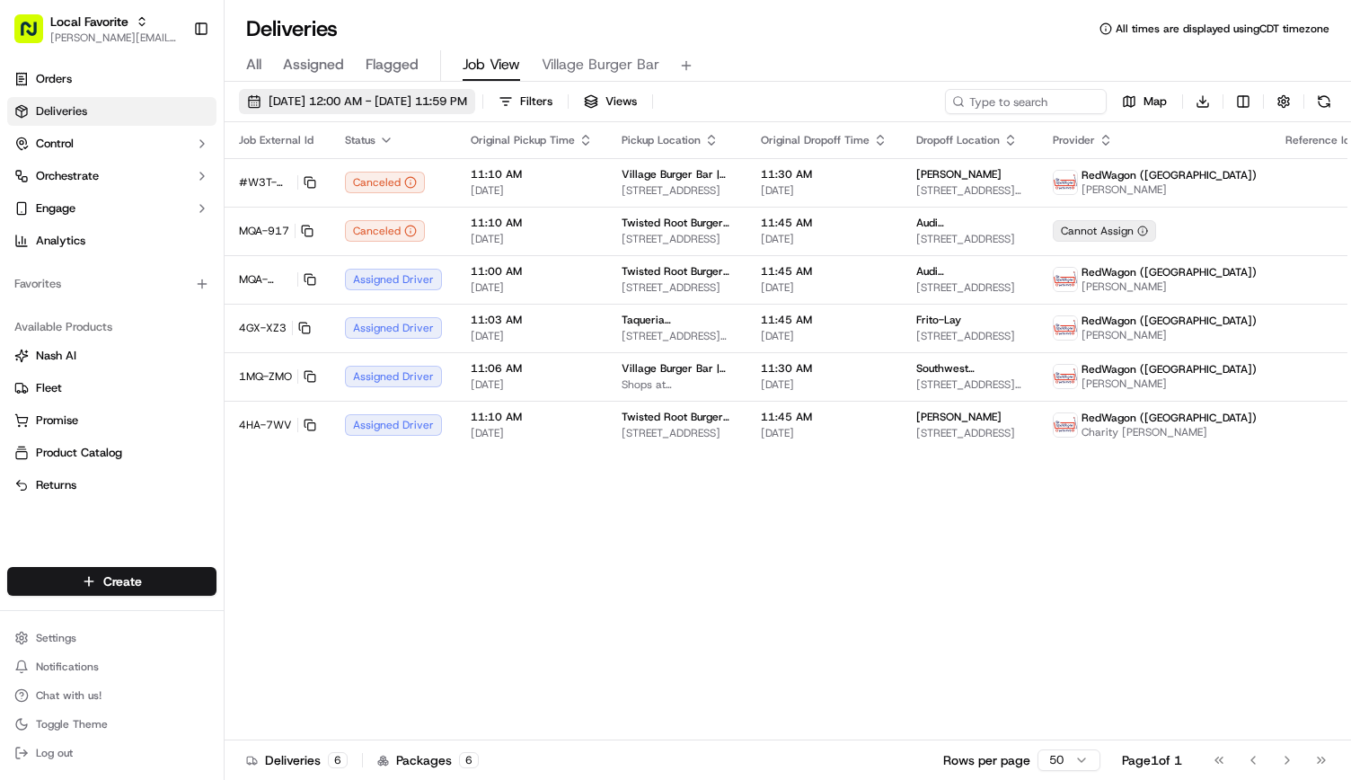
click at [363, 94] on span "09/19/2025 12:00 AM - 09/19/2025 11:59 PM" at bounding box center [368, 101] width 199 height 16
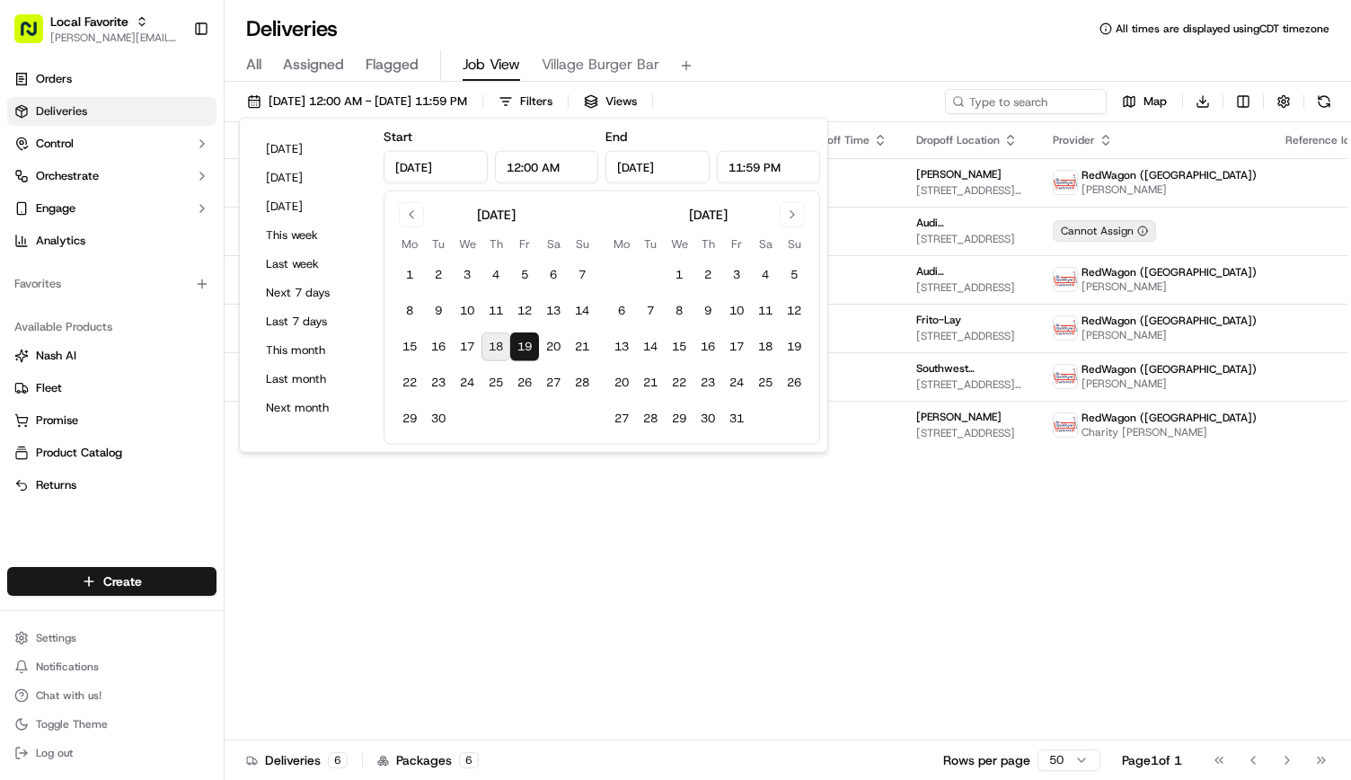
click at [496, 343] on button "18" at bounding box center [495, 346] width 29 height 29
type input "Sep 18, 2025"
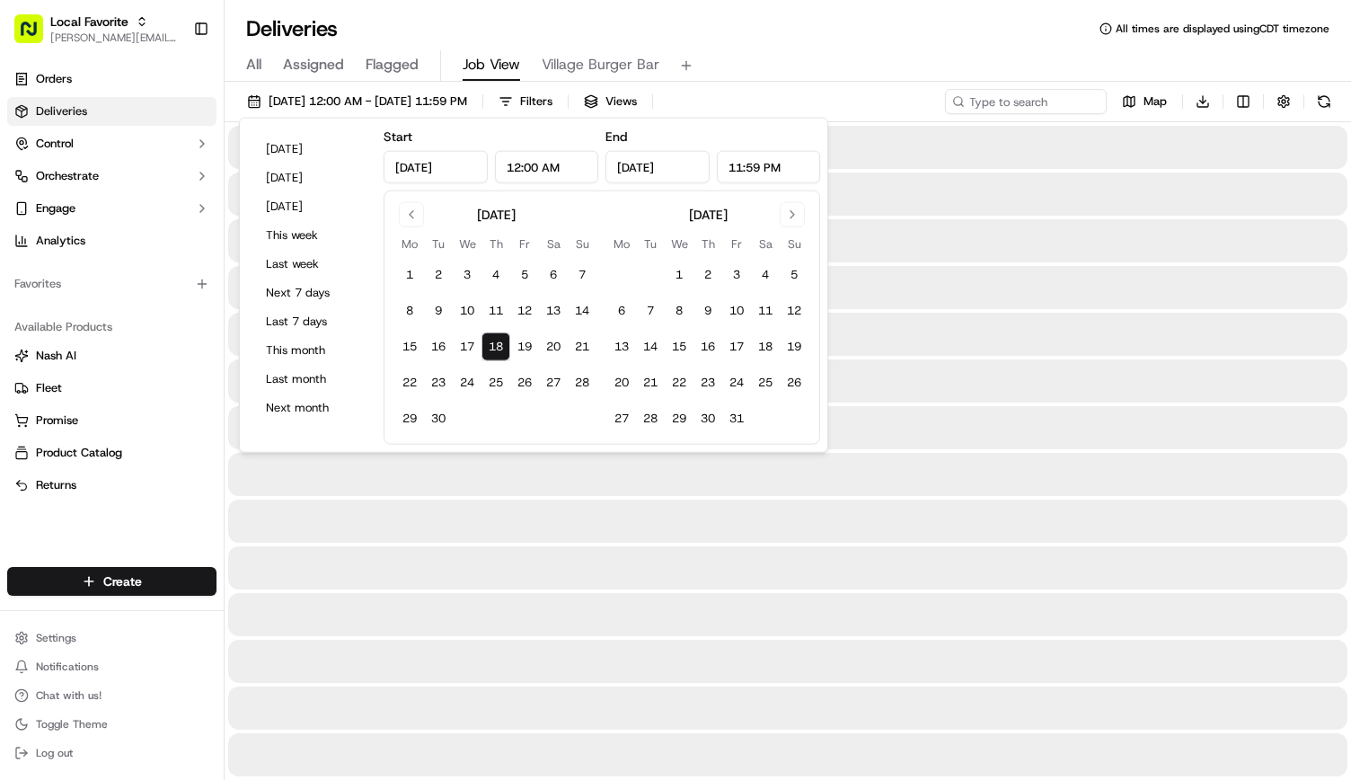
click at [673, 20] on div "Deliveries All times are displayed using CDT timezone" at bounding box center [788, 28] width 1126 height 29
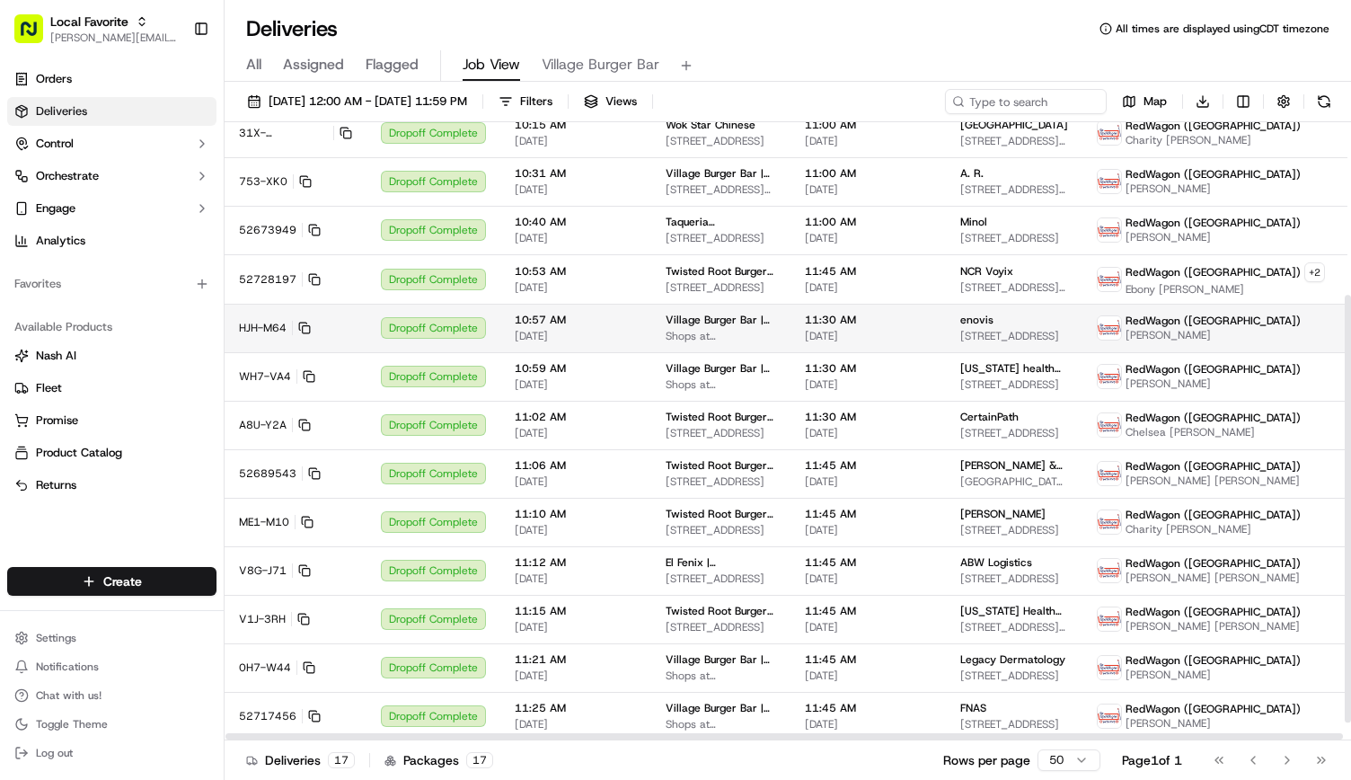
scroll to position [250, 0]
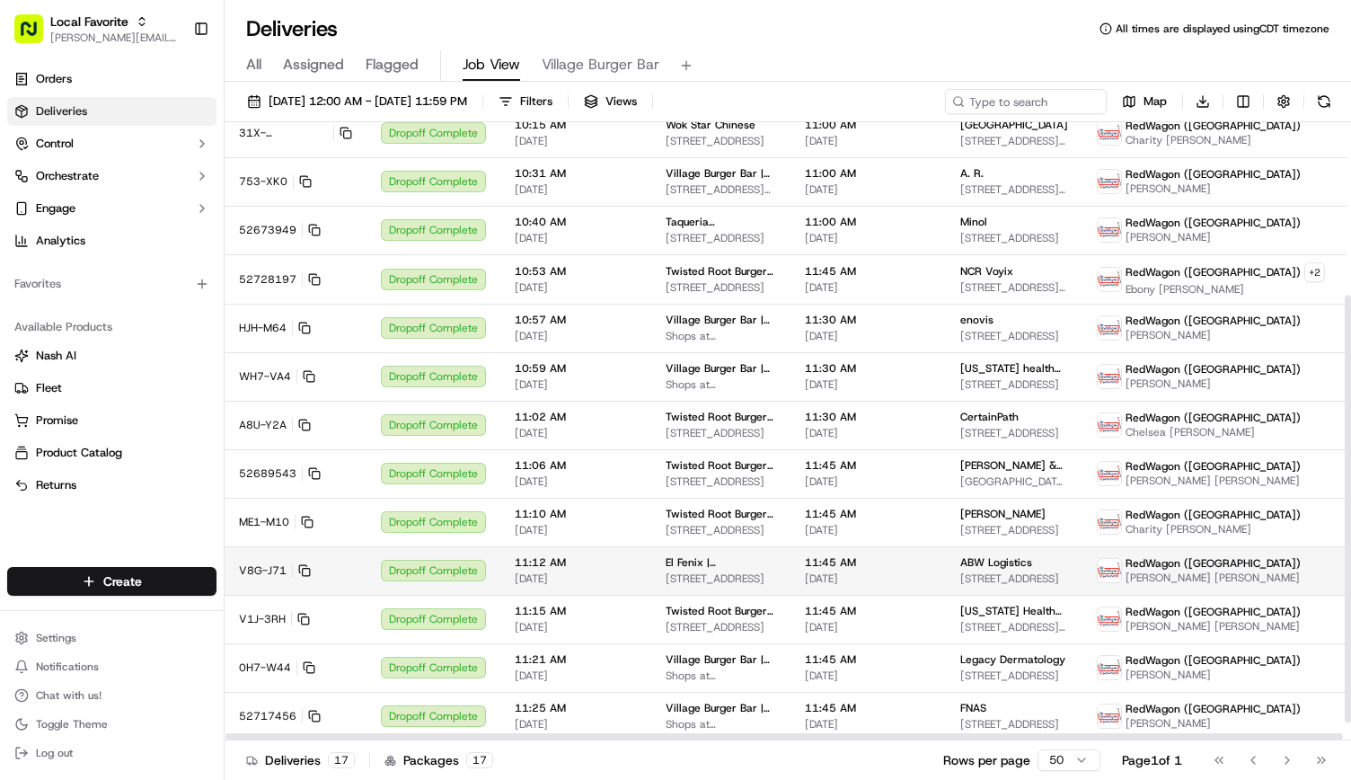
click at [538, 569] on span "11:12 AM" at bounding box center [576, 562] width 122 height 14
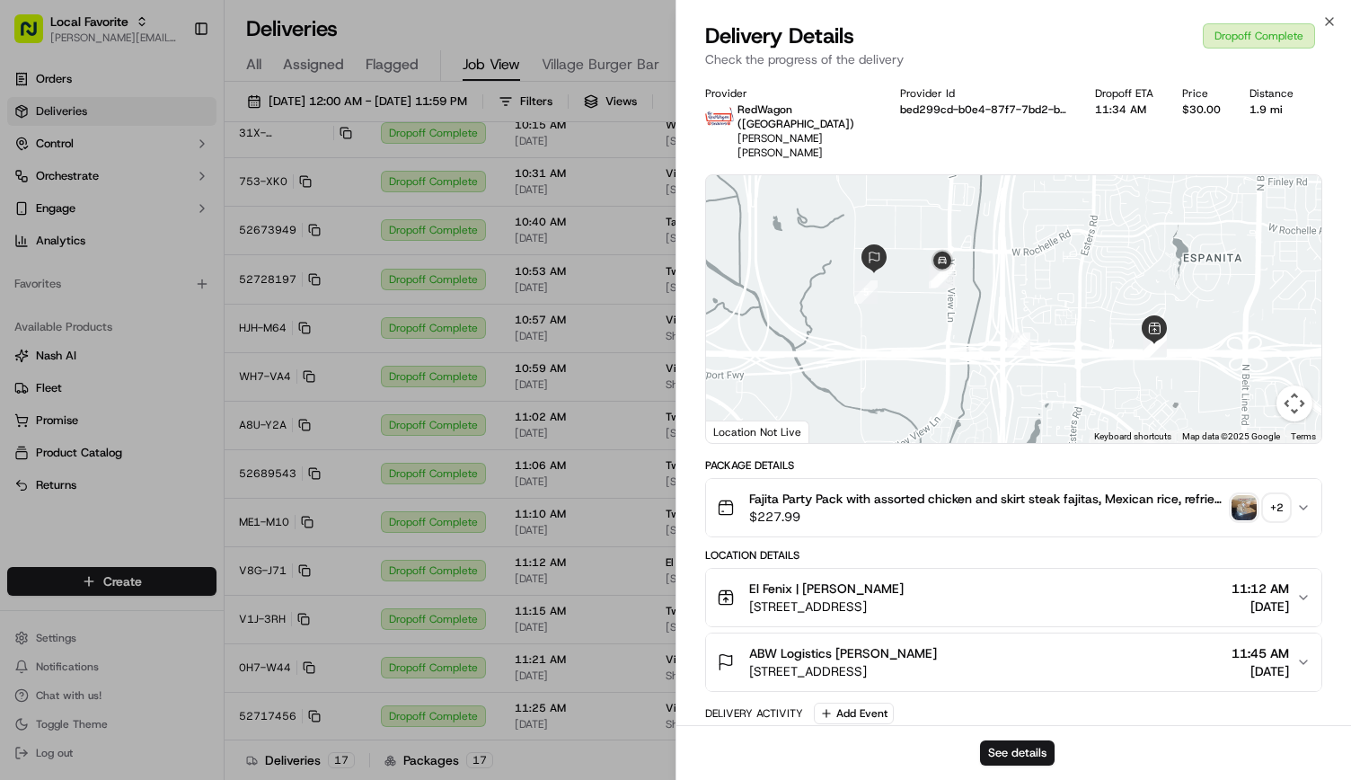
scroll to position [418, 0]
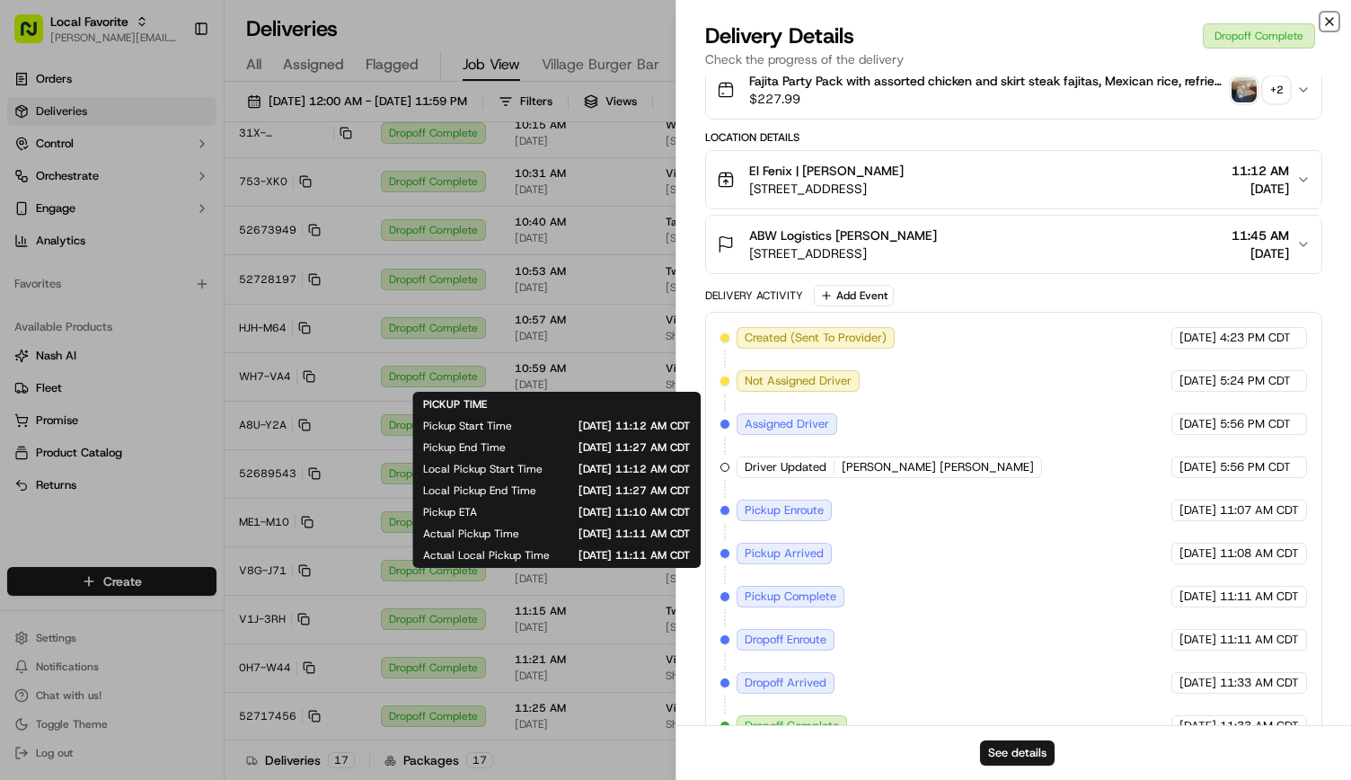
click at [673, 24] on icon "button" at bounding box center [1329, 21] width 14 height 14
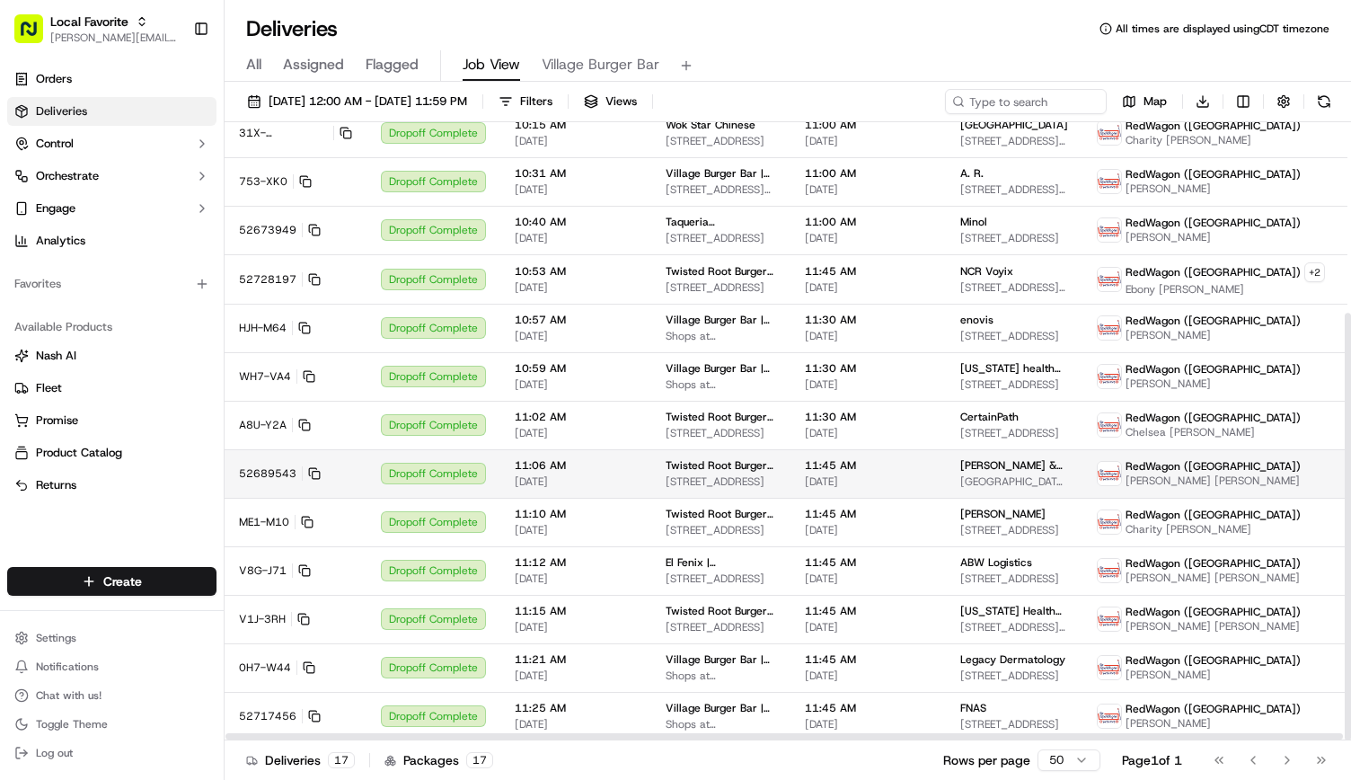
scroll to position [276, 0]
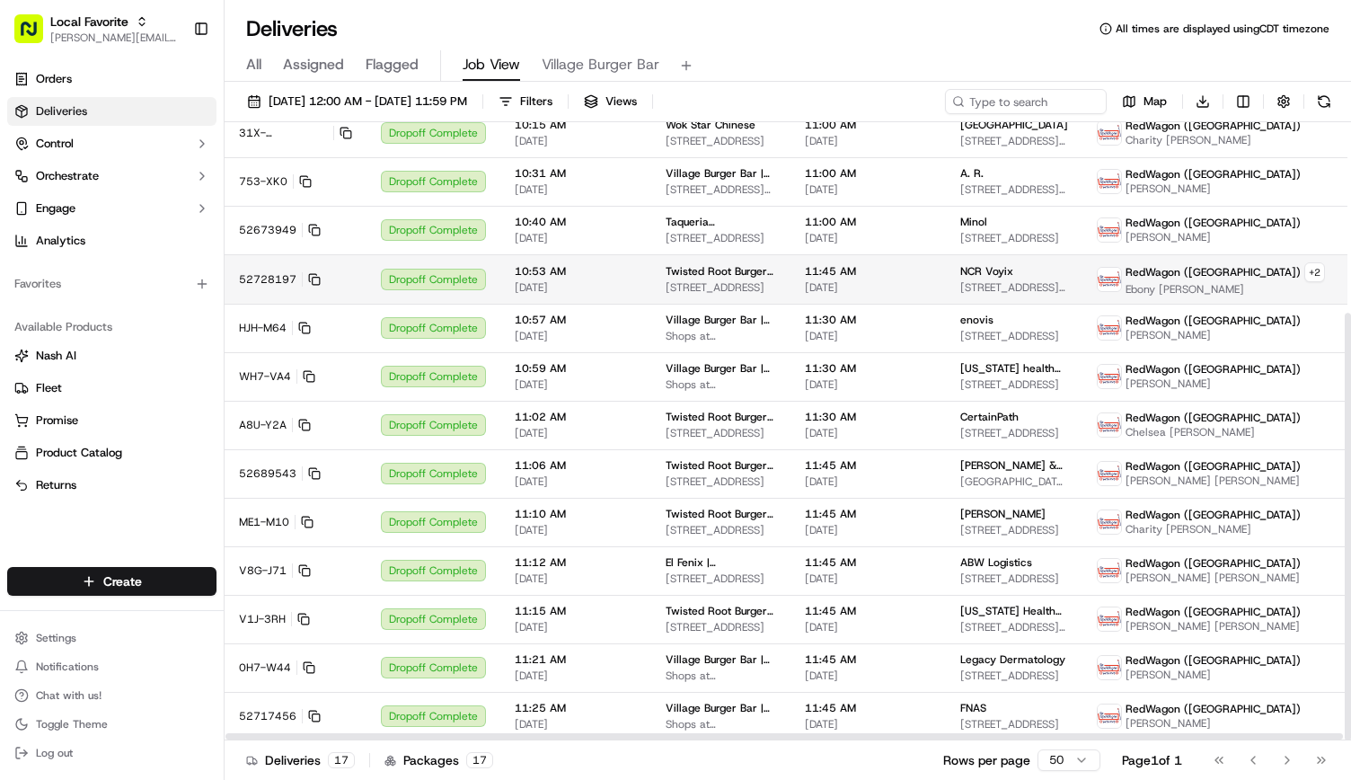
click at [673, 264] on span "Twisted Root Burger | Plano" at bounding box center [721, 271] width 110 height 14
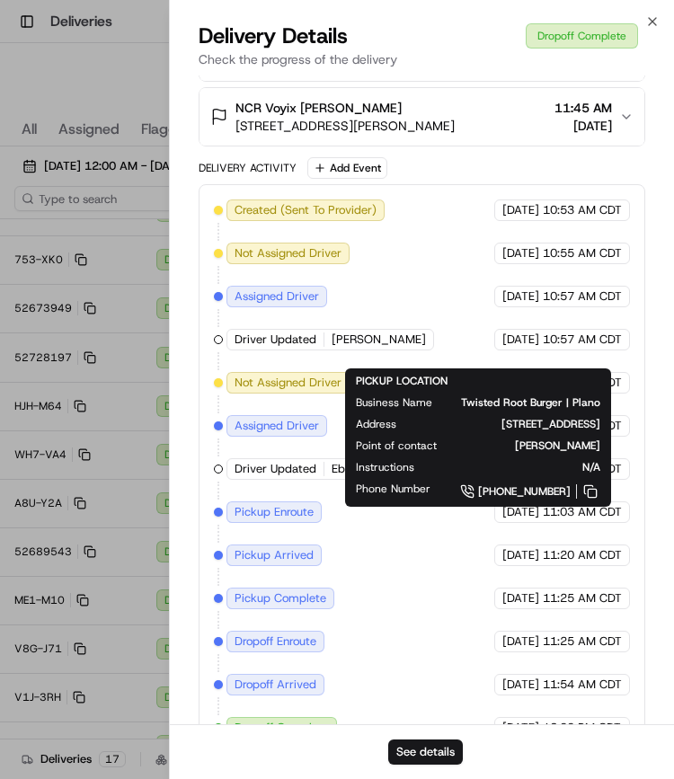
scroll to position [574, 0]
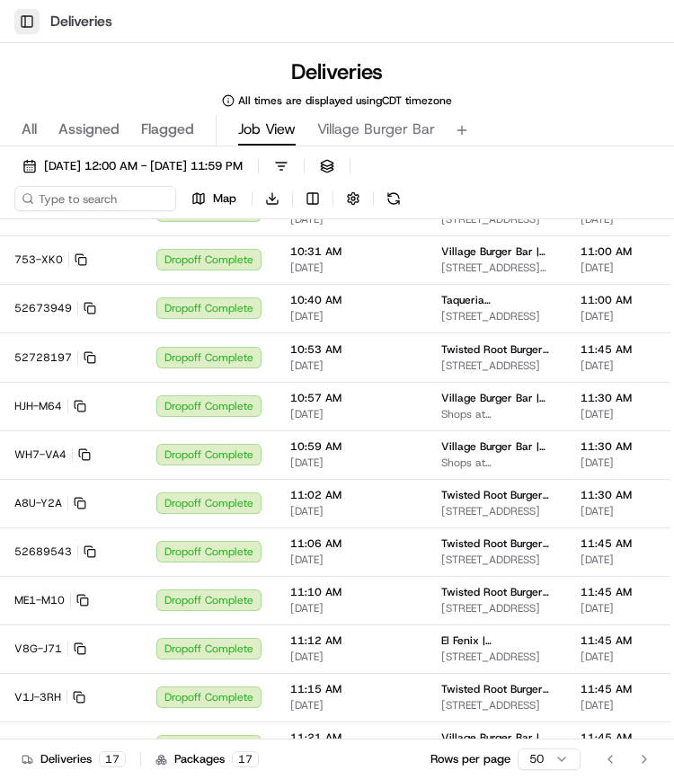
click at [33, 14] on button "Toggle Sidebar" at bounding box center [26, 21] width 25 height 25
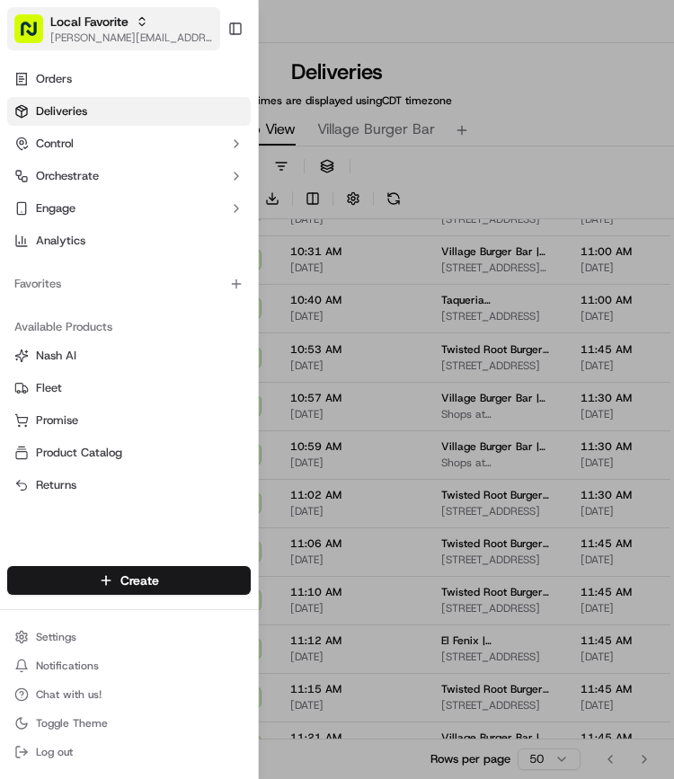
click at [105, 31] on span "[PERSON_NAME][EMAIL_ADDRESS][PERSON_NAME][DOMAIN_NAME]" at bounding box center [131, 38] width 163 height 14
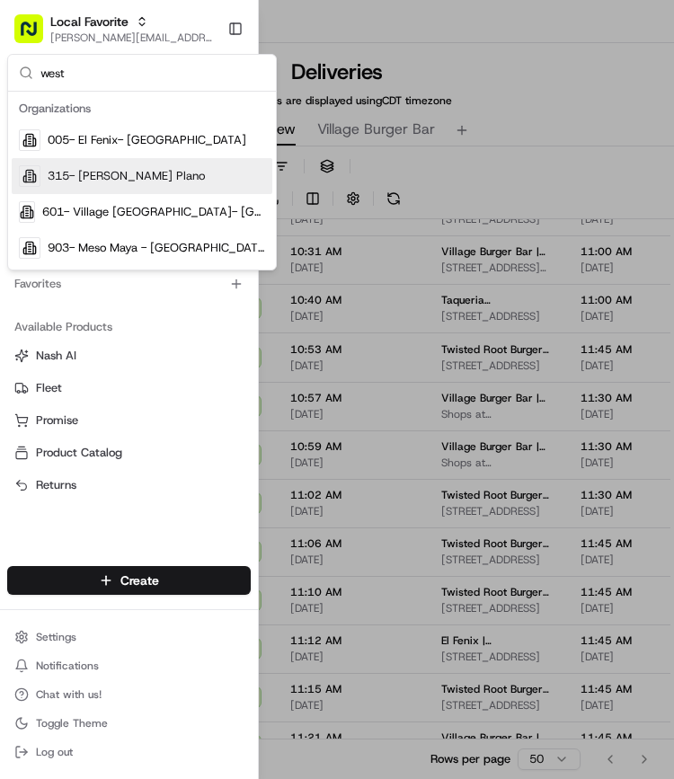
type input "west"
click at [119, 179] on span "315- Snuffer's- West Plano" at bounding box center [126, 176] width 157 height 16
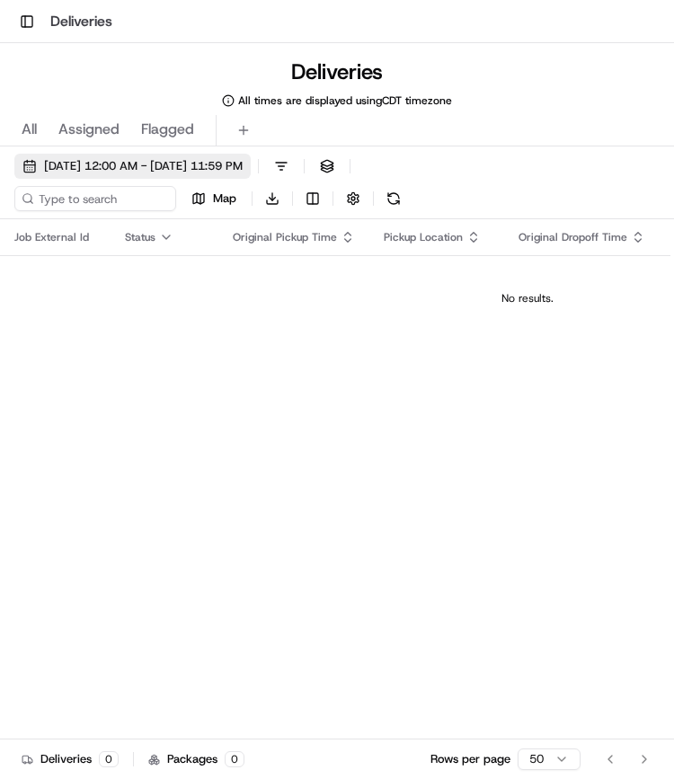
click at [117, 161] on span "09/18/2025 12:00 AM - 09/18/2025 11:59 PM" at bounding box center [143, 166] width 199 height 16
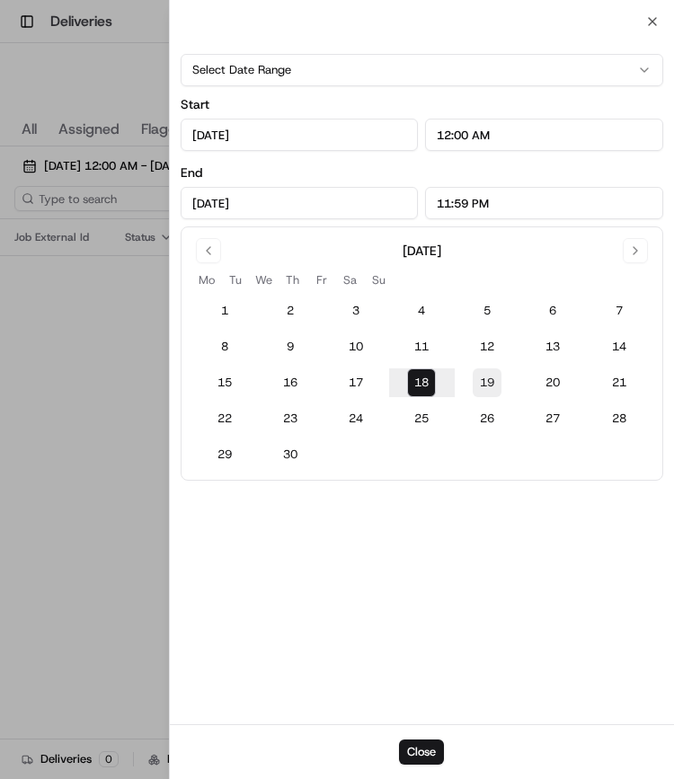
click at [494, 375] on button "19" at bounding box center [486, 382] width 29 height 29
type input "Sep 19, 2025"
click at [104, 88] on div at bounding box center [337, 389] width 674 height 779
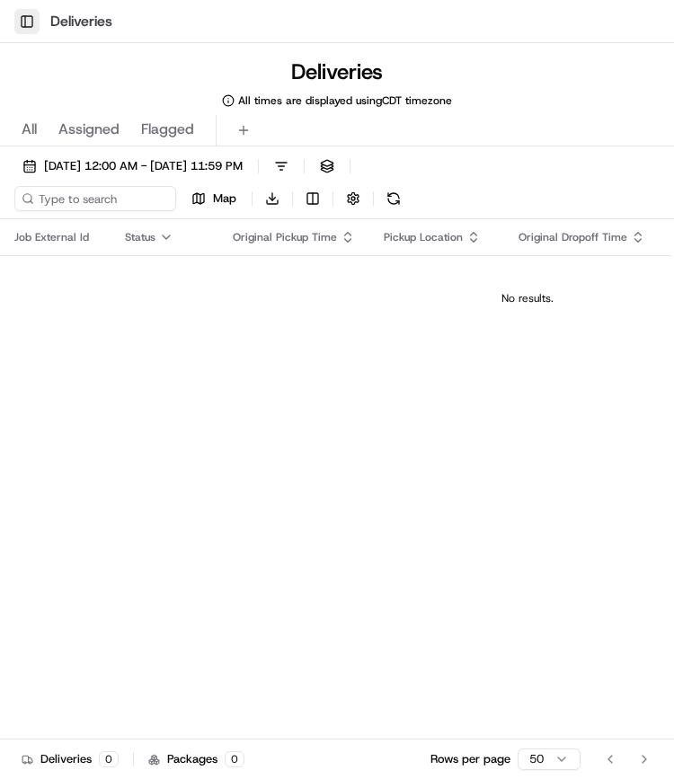
click at [34, 17] on button "Toggle Sidebar" at bounding box center [26, 21] width 25 height 25
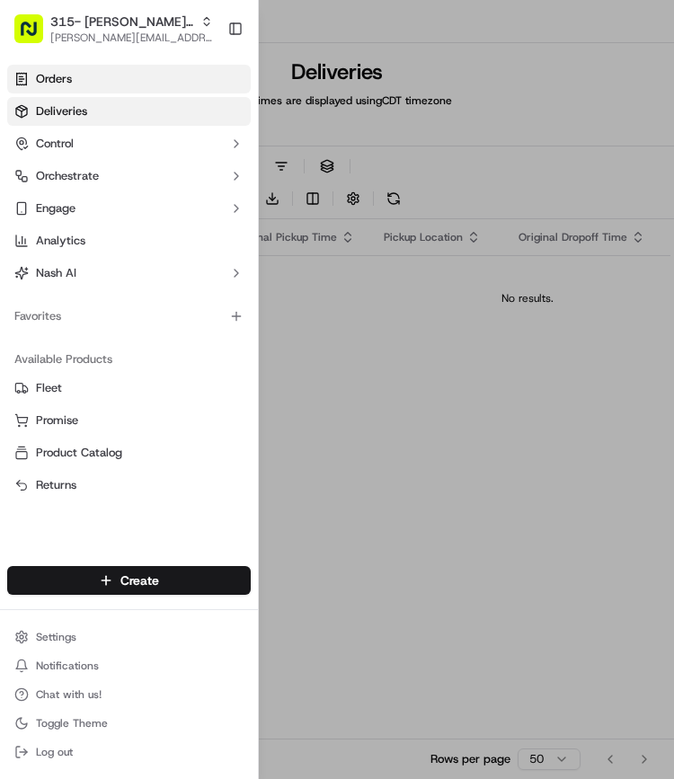
click at [56, 91] on link "Orders" at bounding box center [128, 79] width 243 height 29
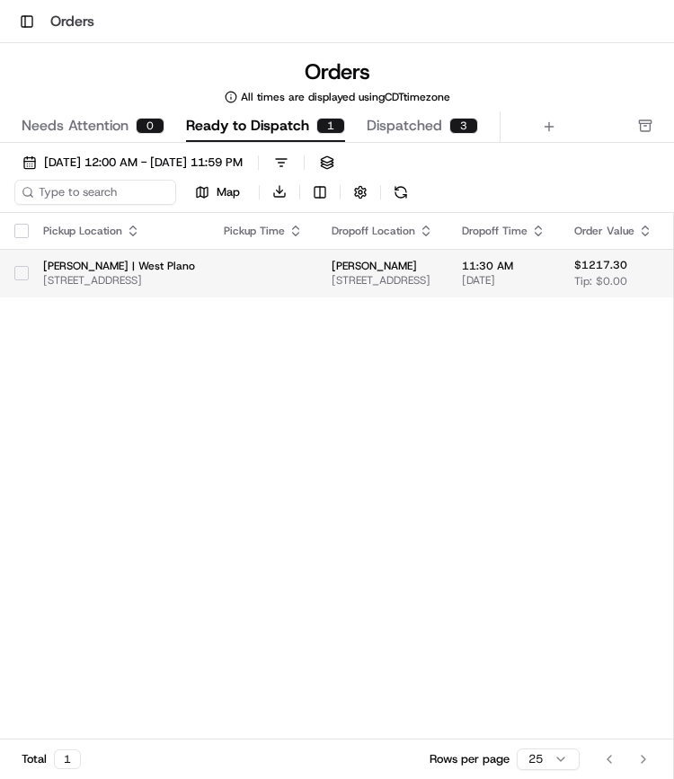
click at [27, 266] on button "button" at bounding box center [21, 273] width 14 height 14
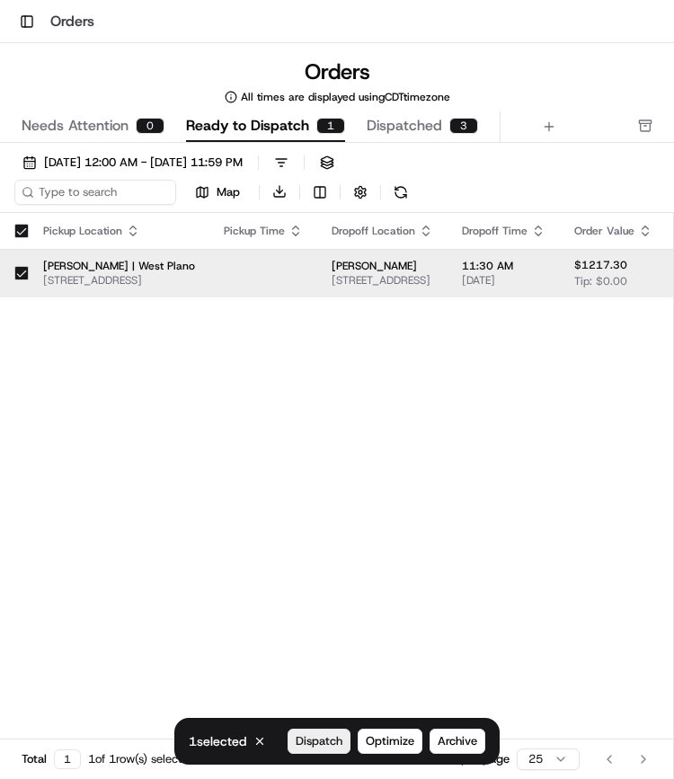
click at [342, 741] on span "Dispatch" at bounding box center [319, 741] width 47 height 16
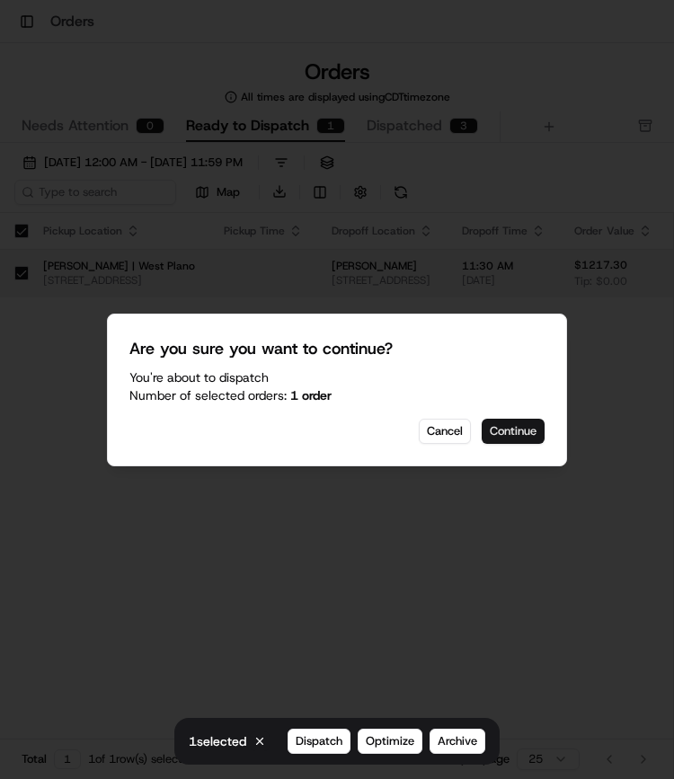
click at [501, 434] on button "Continue" at bounding box center [512, 431] width 63 height 25
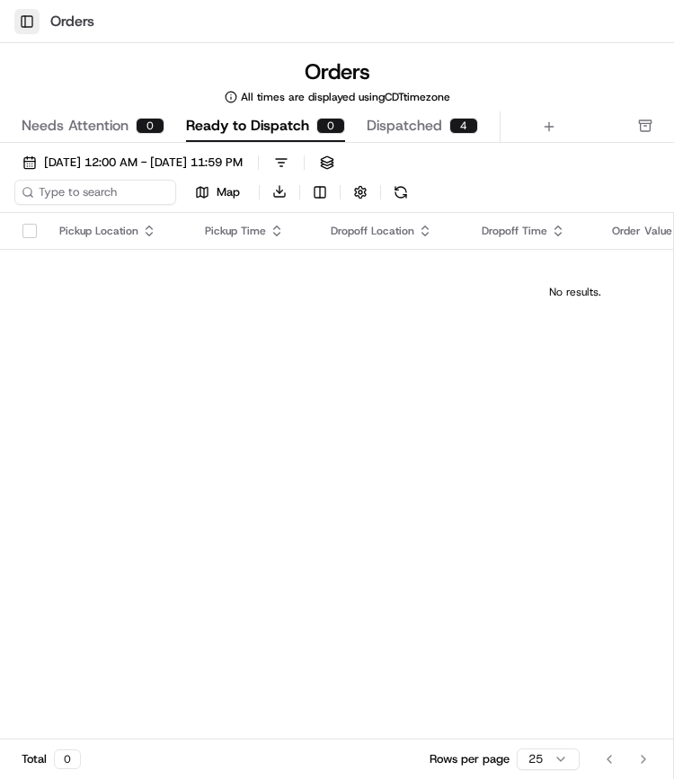
click at [22, 19] on button "Toggle Sidebar" at bounding box center [26, 21] width 25 height 25
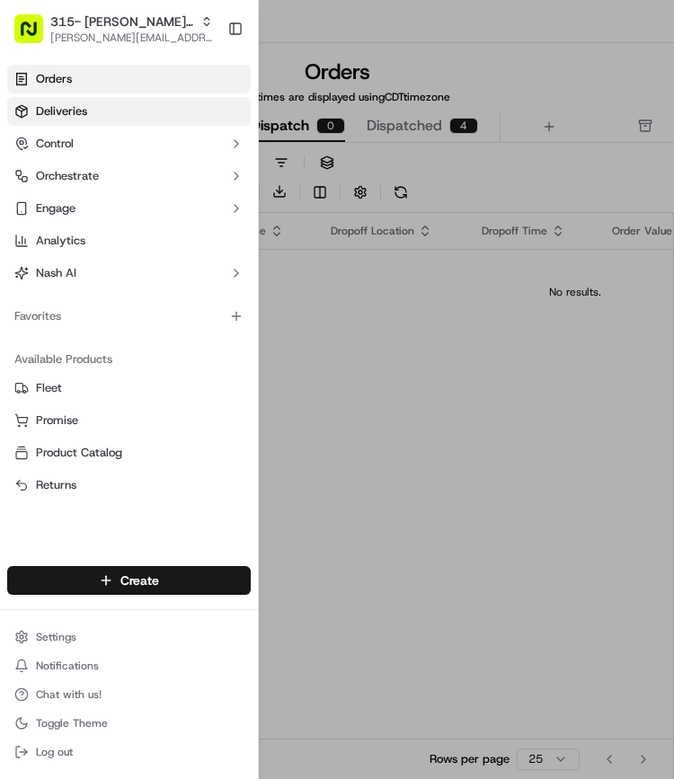
click at [67, 119] on span "Deliveries" at bounding box center [61, 111] width 51 height 16
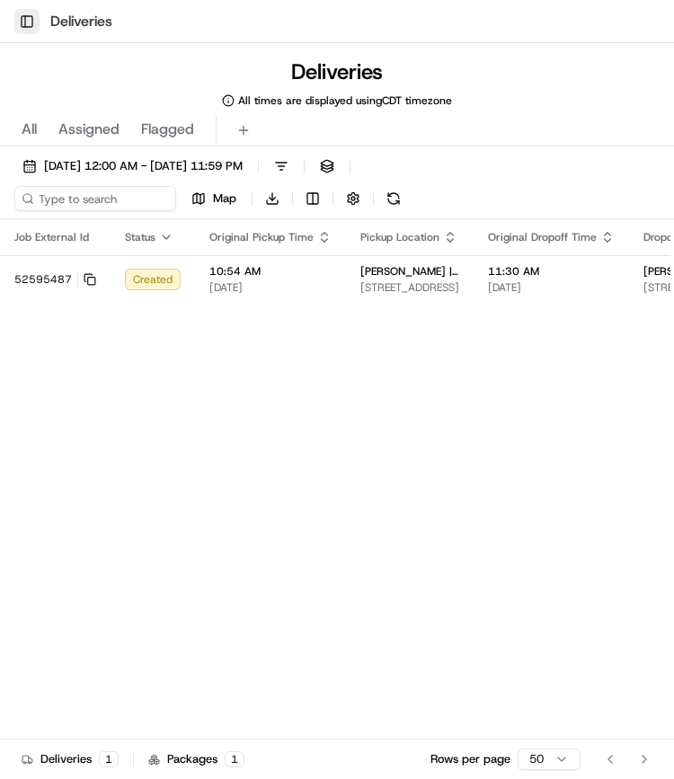
click at [27, 17] on button "Toggle Sidebar" at bounding box center [26, 21] width 25 height 25
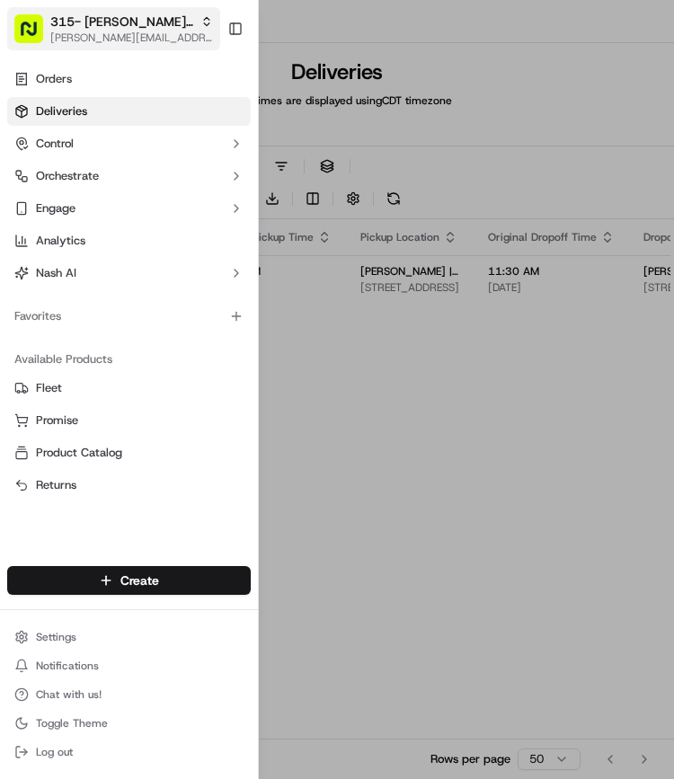
click at [79, 29] on span "315- Snuffer's- West Plano" at bounding box center [121, 22] width 143 height 18
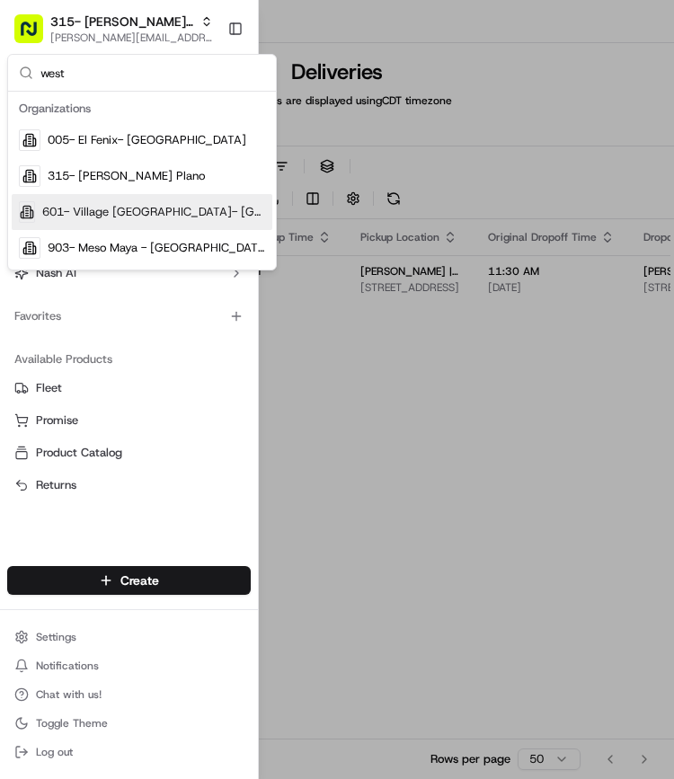
type input "west"
click at [146, 209] on span "601- Village Burger Bar- West Village" at bounding box center [153, 212] width 223 height 16
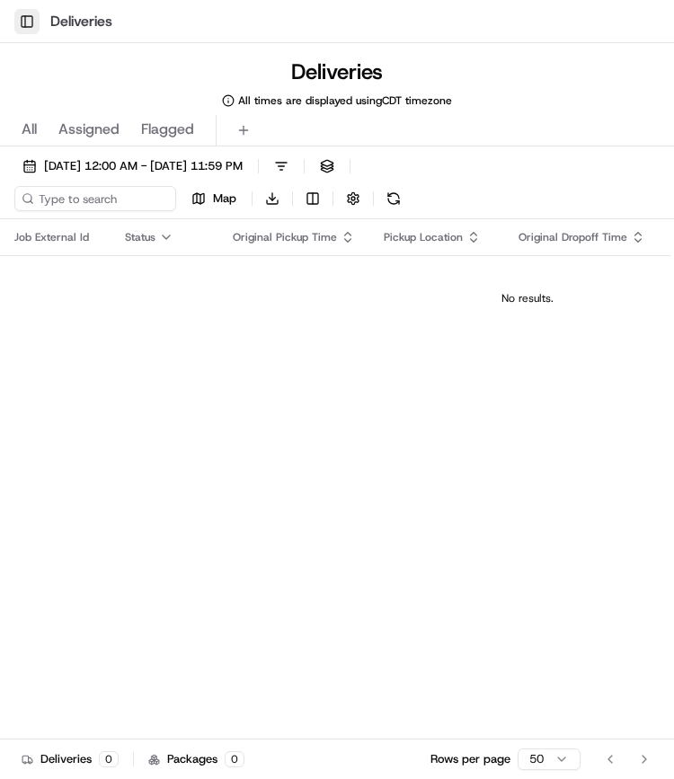
click at [29, 15] on button "Toggle Sidebar" at bounding box center [26, 21] width 25 height 25
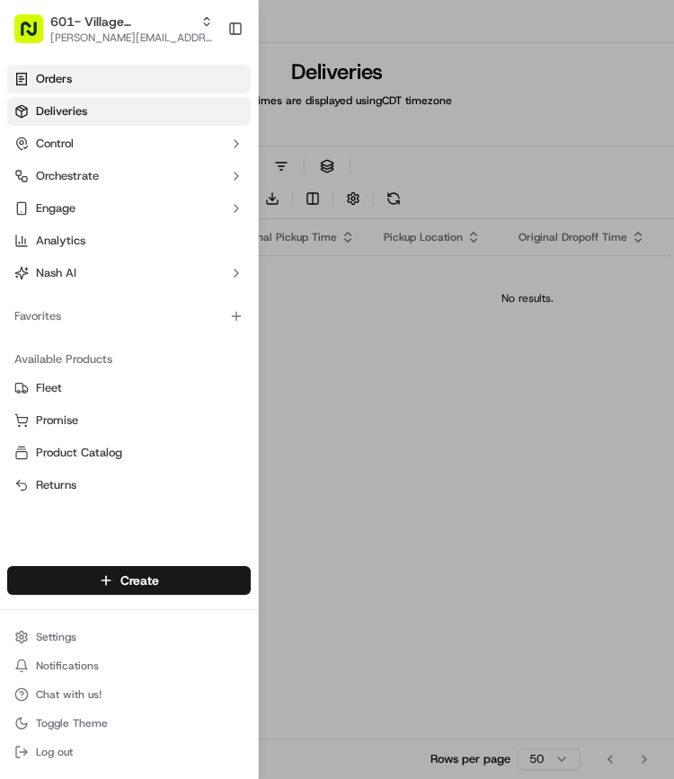
click at [50, 72] on span "Orders" at bounding box center [54, 79] width 36 height 16
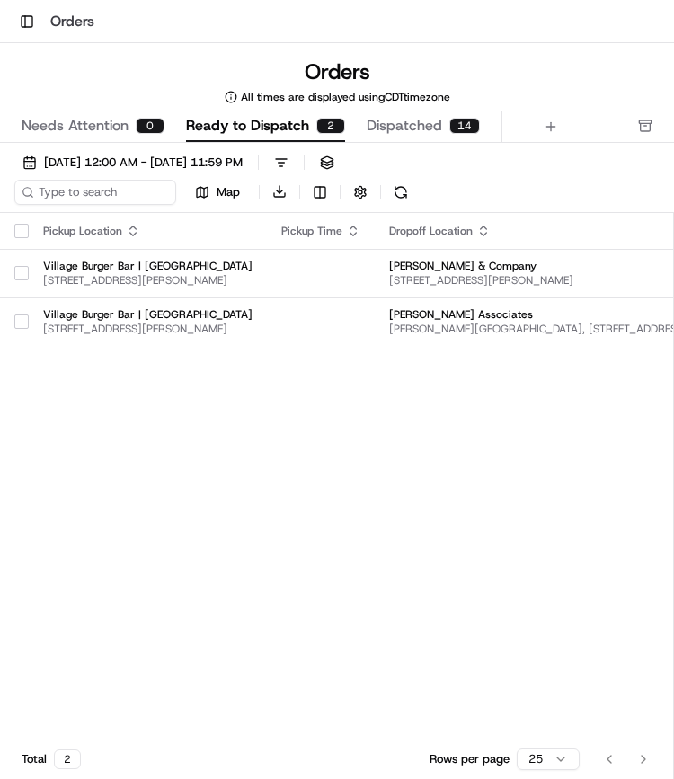
click at [14, 227] on button "button" at bounding box center [21, 231] width 14 height 14
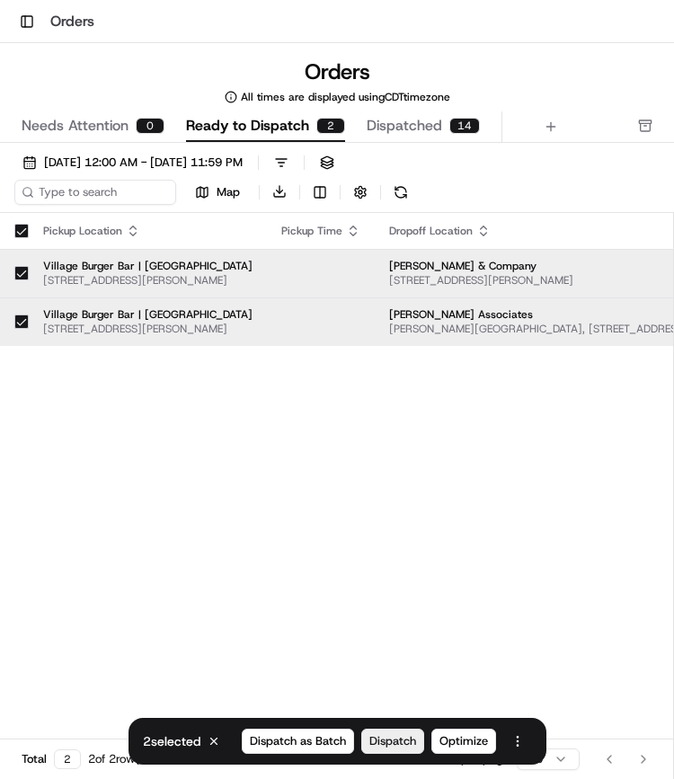
click at [405, 745] on span "Dispatch" at bounding box center [392, 741] width 47 height 16
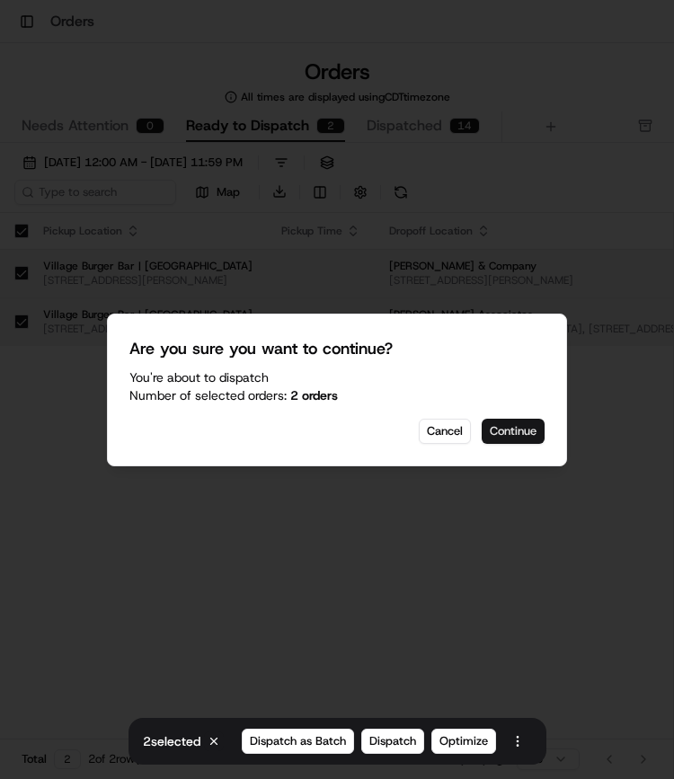
click at [530, 432] on button "Continue" at bounding box center [512, 431] width 63 height 25
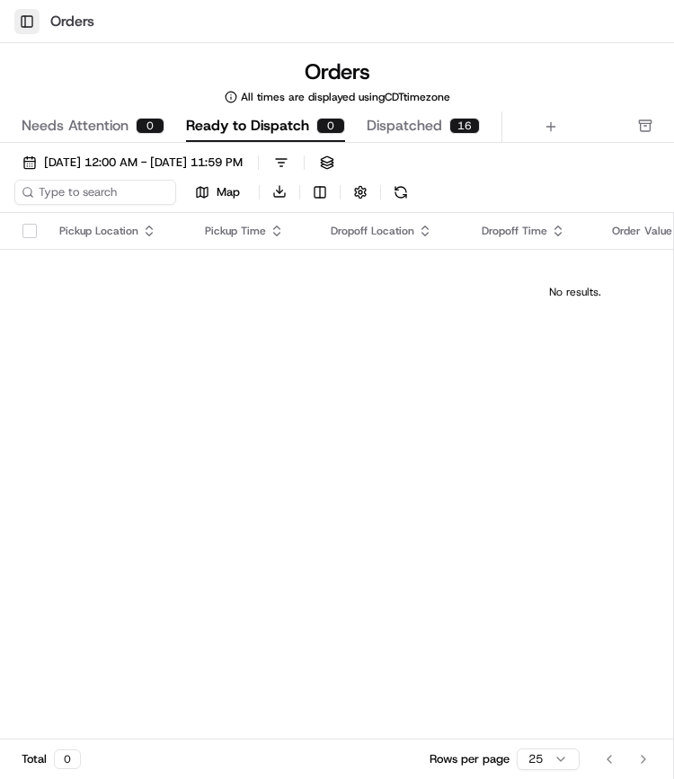
click at [29, 19] on button "Toggle Sidebar" at bounding box center [26, 21] width 25 height 25
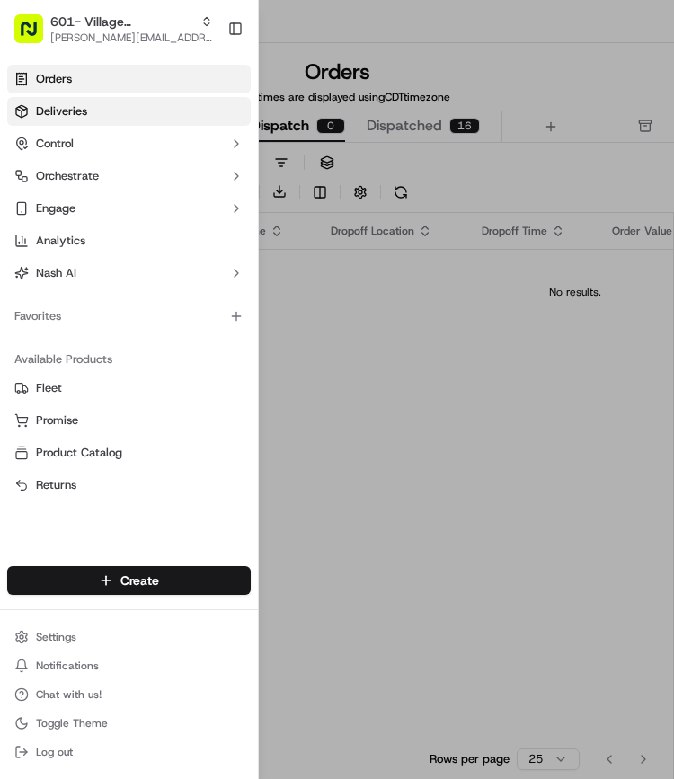
click at [59, 119] on link "Deliveries" at bounding box center [128, 111] width 243 height 29
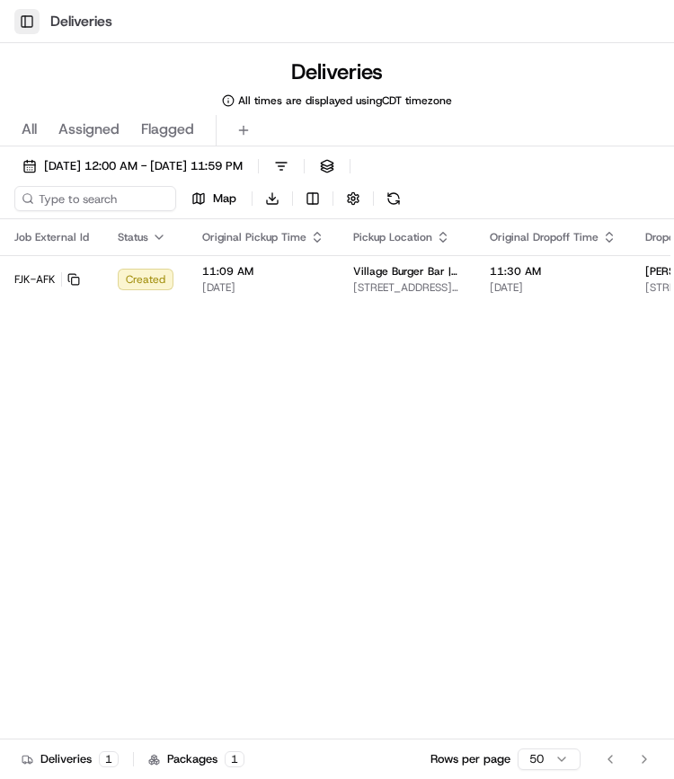
click at [23, 19] on button "Toggle Sidebar" at bounding box center [26, 21] width 25 height 25
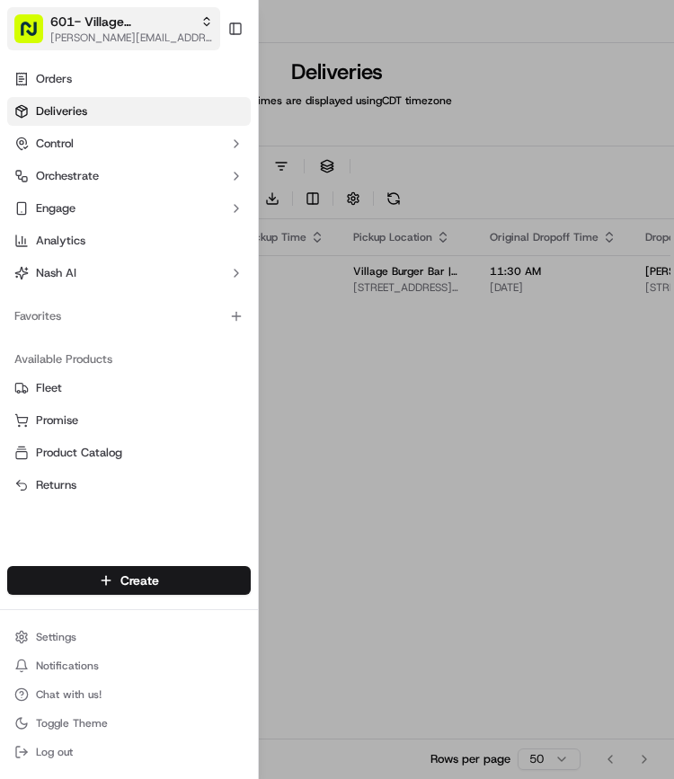
click at [121, 29] on span "601- Village Burger Bar- West Village" at bounding box center [121, 22] width 143 height 18
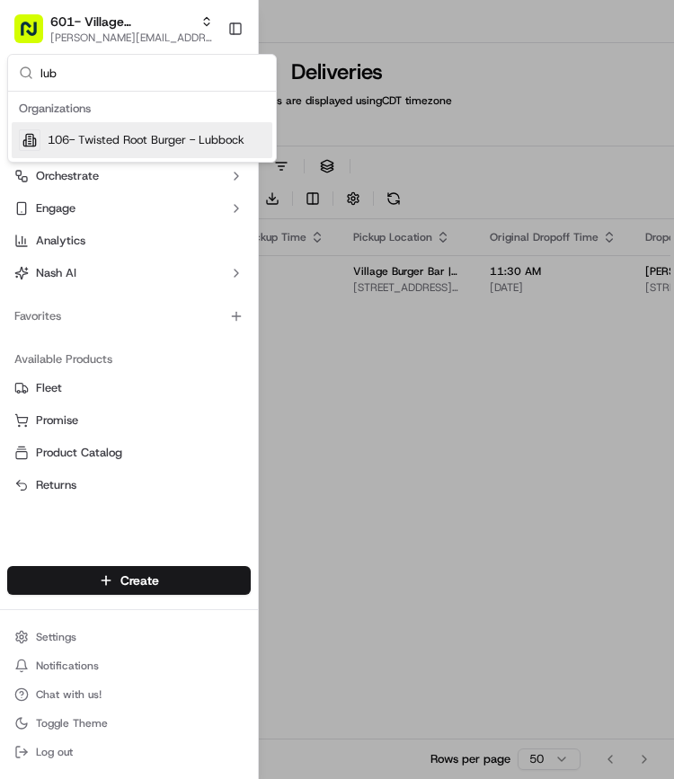
type input "lub"
click at [128, 152] on div "106- Twisted Root Burger - Lubbock" at bounding box center [142, 140] width 260 height 36
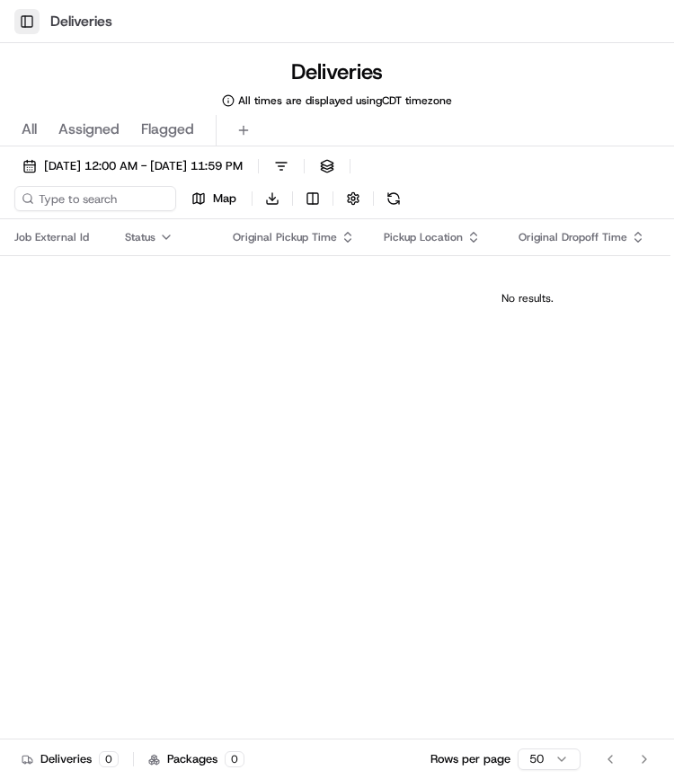
click at [31, 17] on button "Toggle Sidebar" at bounding box center [26, 21] width 25 height 25
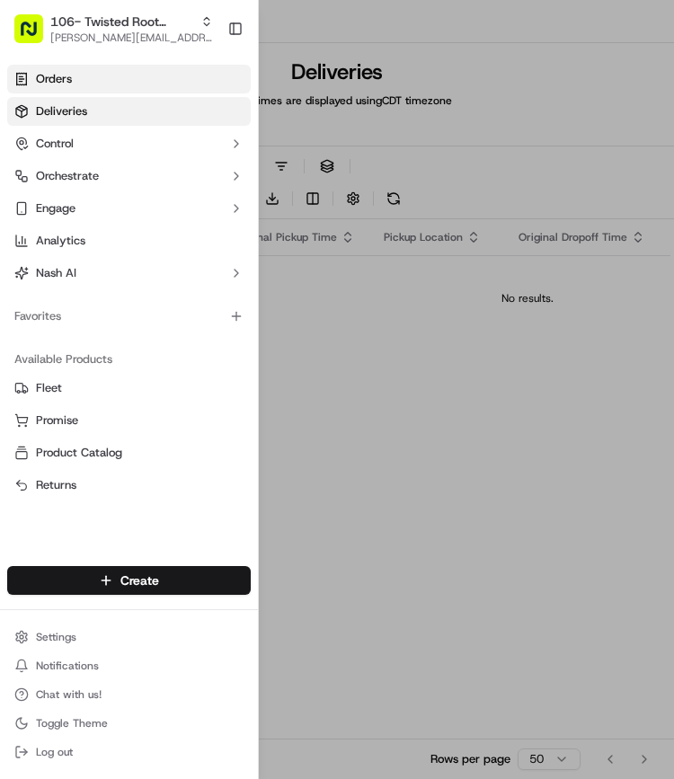
click at [57, 82] on span "Orders" at bounding box center [54, 79] width 36 height 16
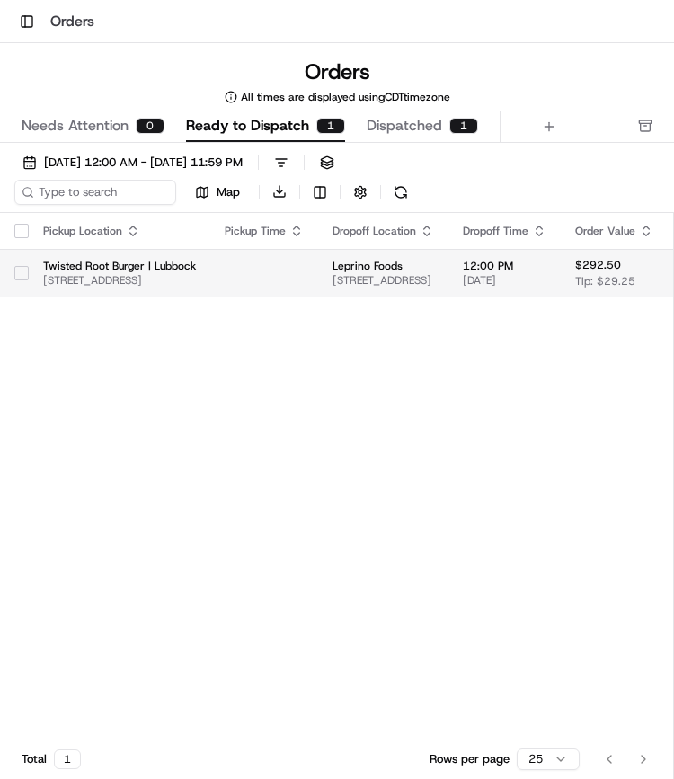
click at [23, 273] on button "button" at bounding box center [21, 273] width 14 height 14
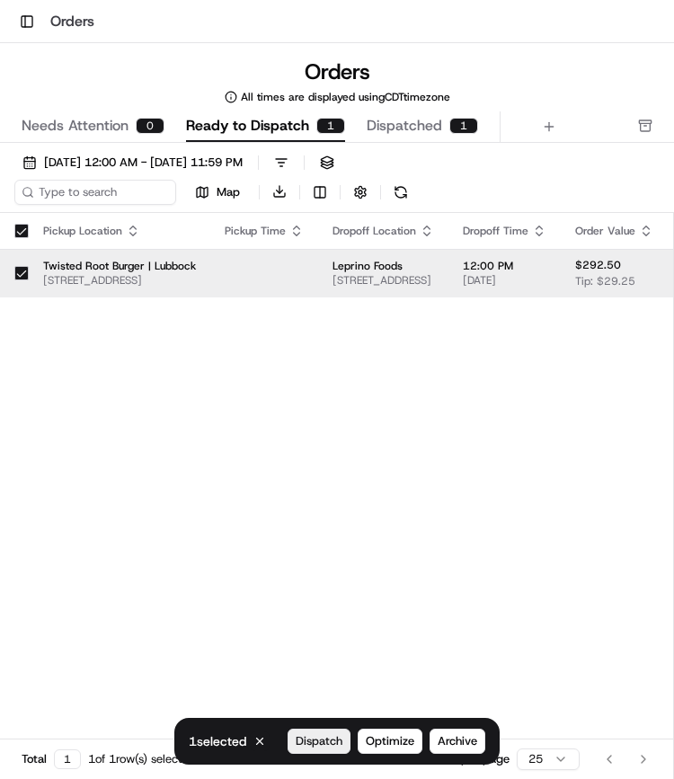
click at [308, 740] on span "Dispatch" at bounding box center [319, 741] width 47 height 16
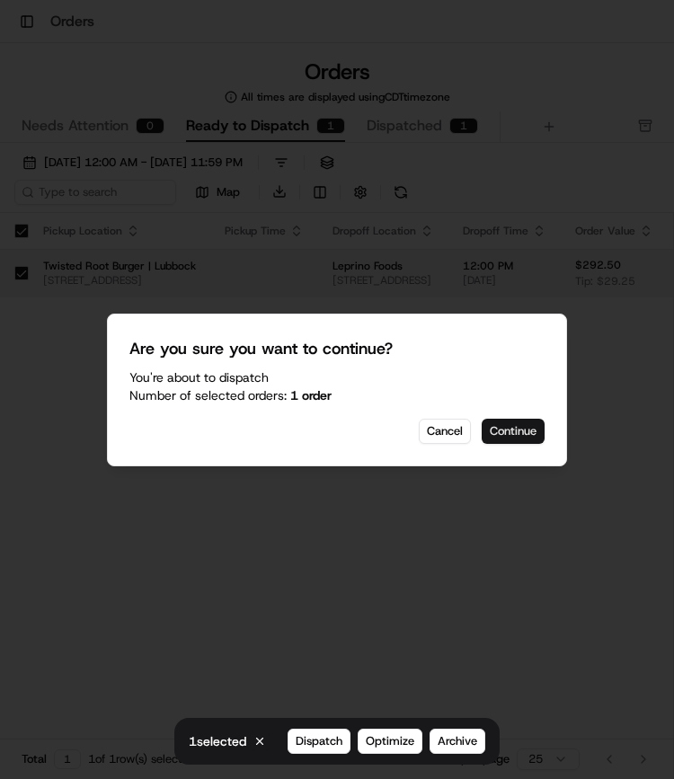
click at [523, 424] on button "Continue" at bounding box center [512, 431] width 63 height 25
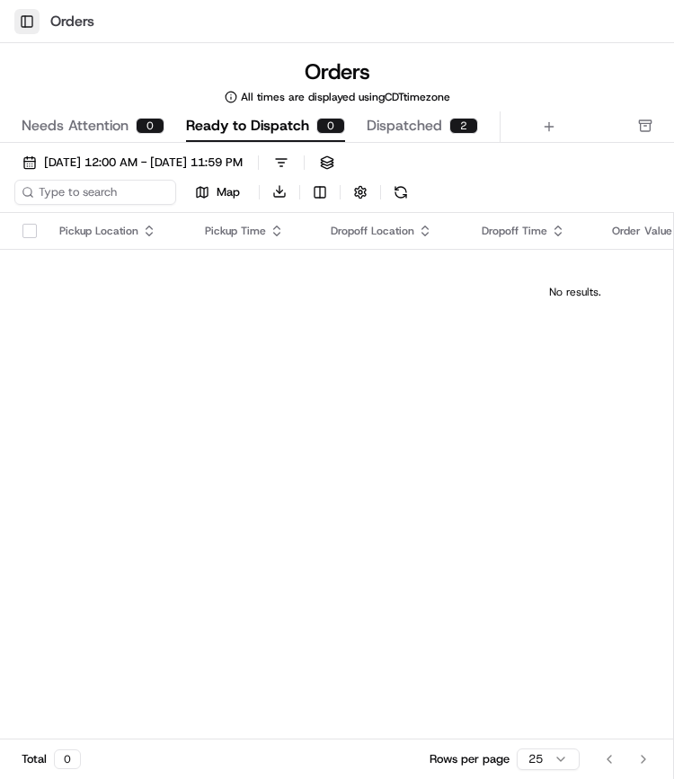
click at [32, 19] on button "Toggle Sidebar" at bounding box center [26, 21] width 25 height 25
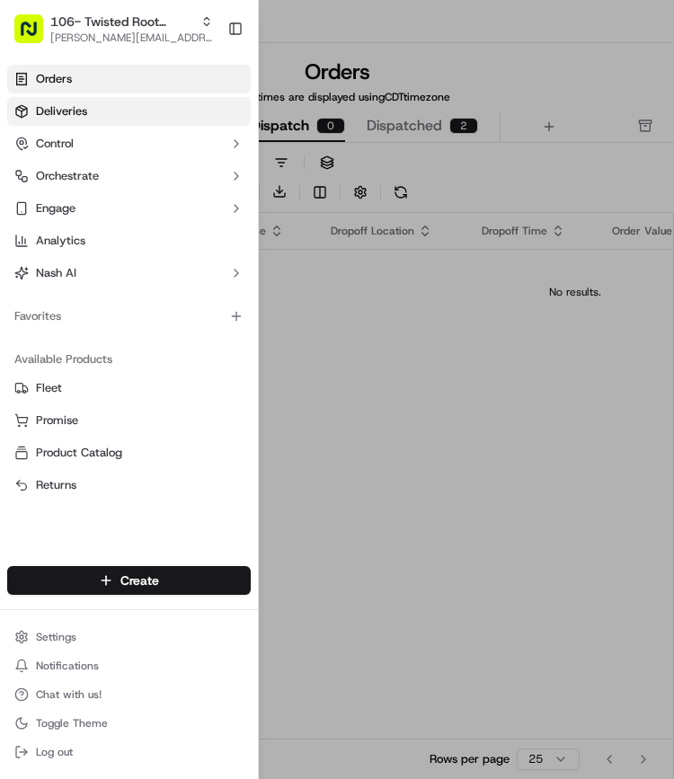
click at [77, 112] on span "Deliveries" at bounding box center [61, 111] width 51 height 16
